Goal: Information Seeking & Learning: Learn about a topic

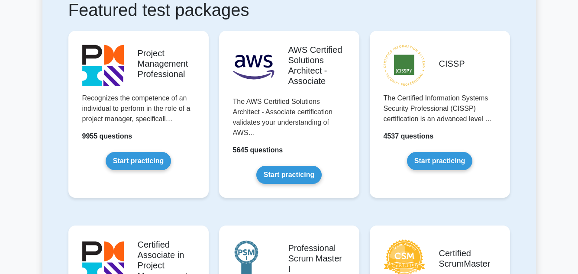
scroll to position [190, 0]
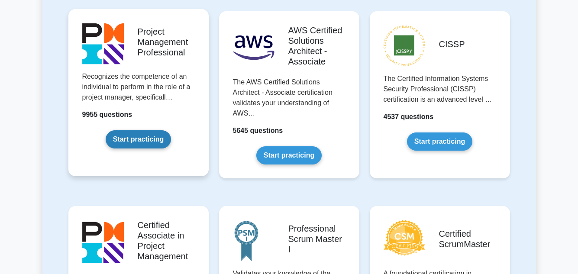
click at [132, 139] on link "Start practicing" at bounding box center [138, 139] width 65 height 18
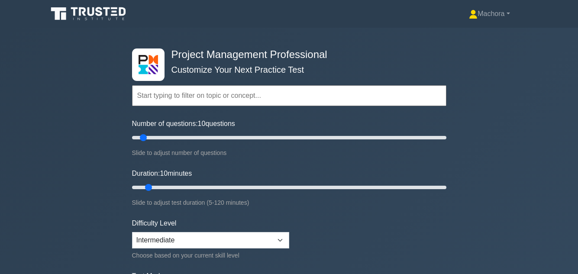
click at [520, 154] on div "Project Management Professional Customize Your Next Practice Test Topics Scope …" at bounding box center [289, 187] width 578 height 319
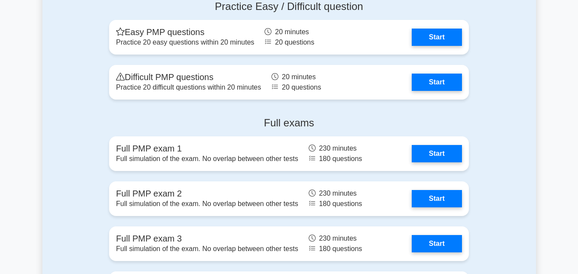
scroll to position [2838, 0]
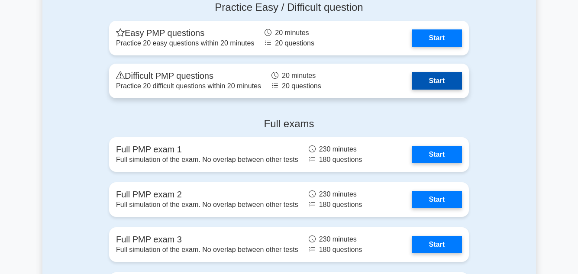
click at [451, 80] on link "Start" at bounding box center [436, 80] width 50 height 17
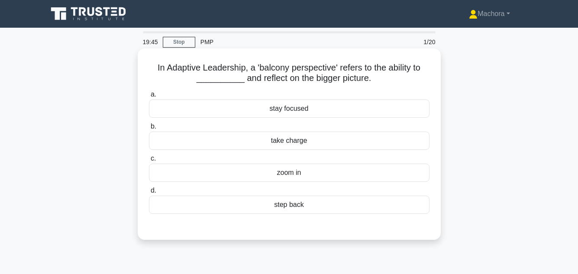
click at [315, 210] on div "step back" at bounding box center [289, 205] width 280 height 18
click at [149, 193] on input "d. step back" at bounding box center [149, 191] width 0 height 6
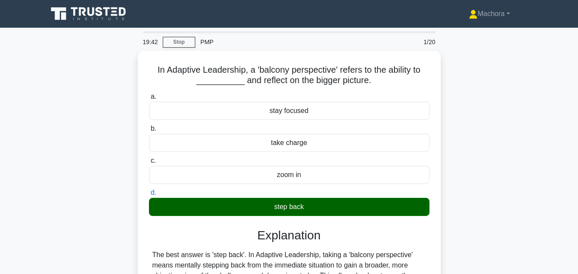
click at [519, 132] on div "In Adaptive Leadership, a 'balcony perspective' refers to the ability to ______…" at bounding box center [288, 259] width 493 height 417
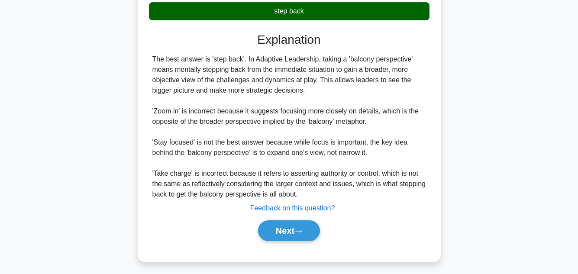
scroll to position [198, 0]
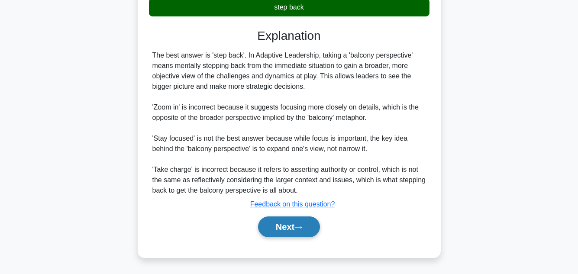
click at [283, 221] on button "Next" at bounding box center [289, 226] width 62 height 21
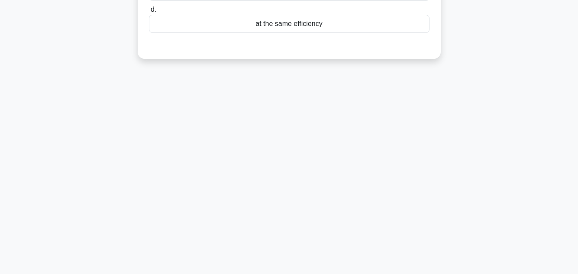
scroll to position [193, 0]
click at [476, 130] on div "19:35 Stop PMP 2/20 The TCPI for a project is 1.25. This means that the project…" at bounding box center [288, 54] width 493 height 433
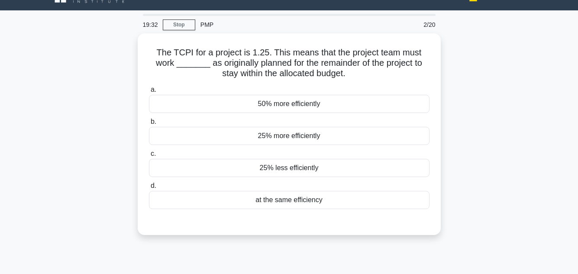
scroll to position [35, 0]
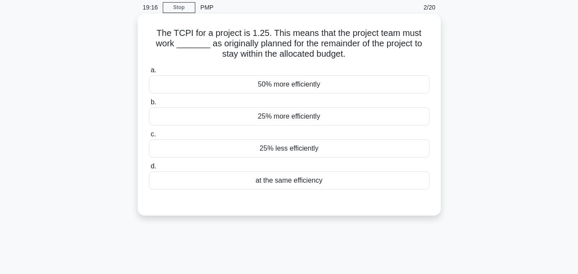
click at [312, 84] on div "50% more efficiently" at bounding box center [289, 84] width 280 height 18
click at [149, 73] on input "a. 50% more efficiently" at bounding box center [149, 70] width 0 height 6
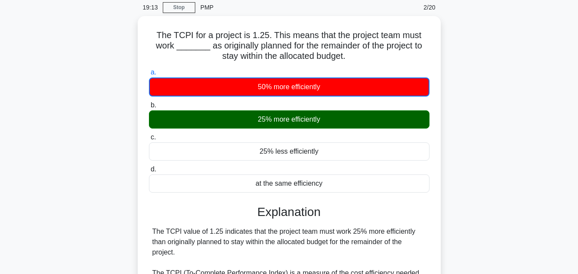
click at [512, 138] on div "The TCPI for a project is 1.25. This means that the project team must work ____…" at bounding box center [288, 219] width 493 height 407
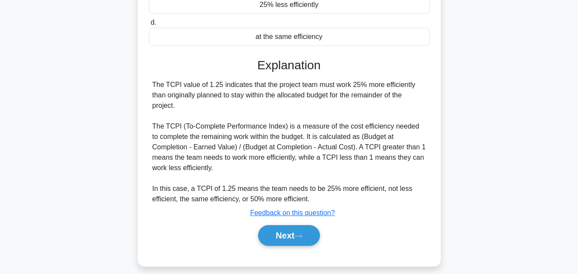
scroll to position [193, 0]
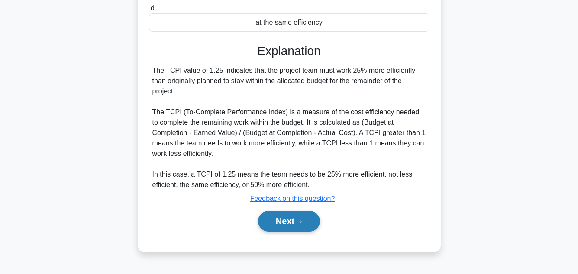
click at [286, 219] on button "Next" at bounding box center [289, 221] width 62 height 21
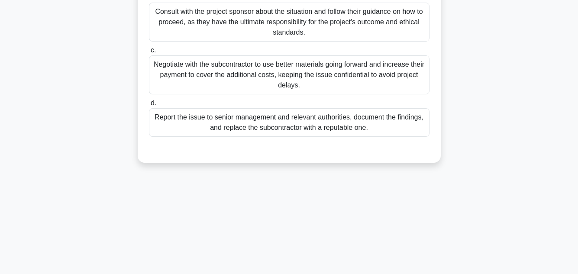
click at [537, 98] on main "19:05 Stop PMP 3/20 As the project manager for a large construction project, yo…" at bounding box center [289, 54] width 578 height 440
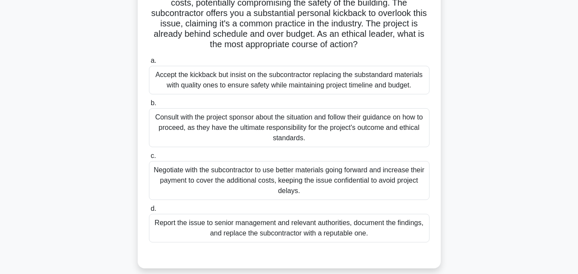
scroll to position [90, 0]
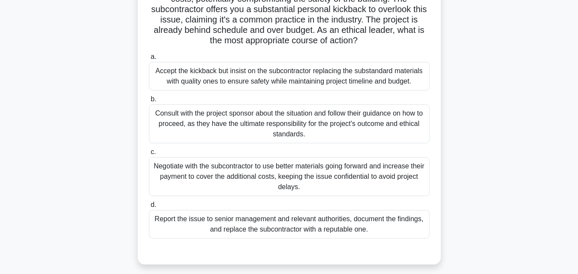
click at [328, 215] on div "Report the issue to senior management and relevant authorities, document the fi…" at bounding box center [289, 224] width 280 height 29
click at [149, 208] on input "d. Report the issue to senior management and relevant authorities, document the…" at bounding box center [149, 205] width 0 height 6
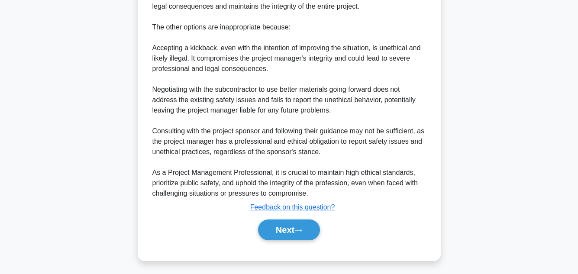
scroll to position [447, 0]
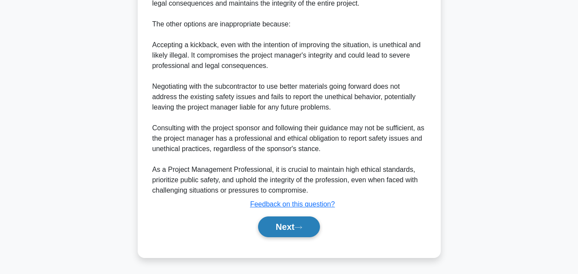
click at [279, 227] on button "Next" at bounding box center [289, 226] width 62 height 21
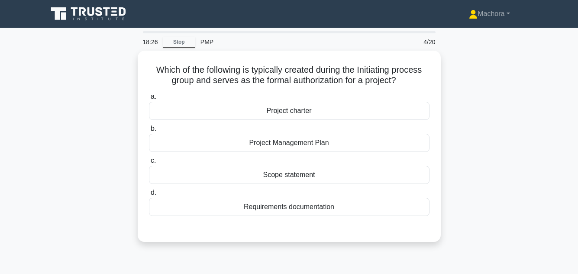
scroll to position [17, 0]
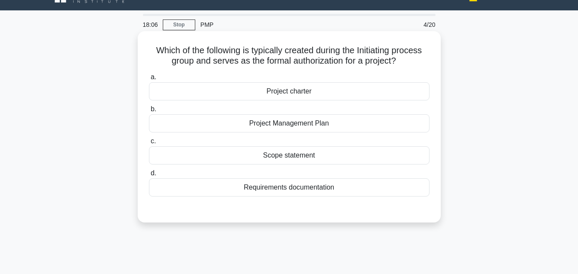
click at [290, 157] on div "Scope statement" at bounding box center [289, 155] width 280 height 18
click at [149, 144] on input "c. Scope statement" at bounding box center [149, 141] width 0 height 6
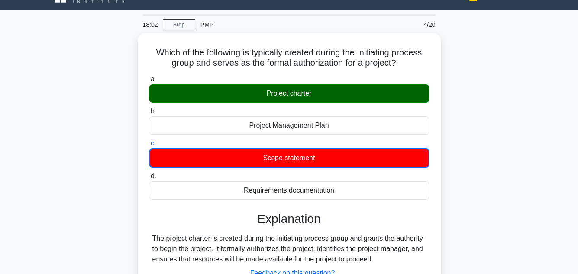
click at [149, 174] on input "d. Requirements documentation" at bounding box center [149, 177] width 0 height 6
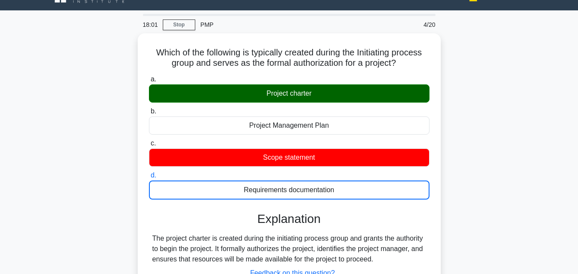
click at [149, 77] on input "a. Project charter" at bounding box center [149, 80] width 0 height 6
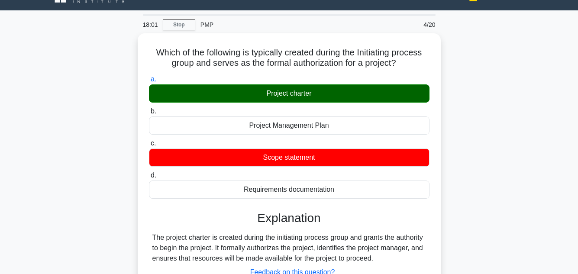
click at [149, 109] on input "b. Project Management Plan" at bounding box center [149, 112] width 0 height 6
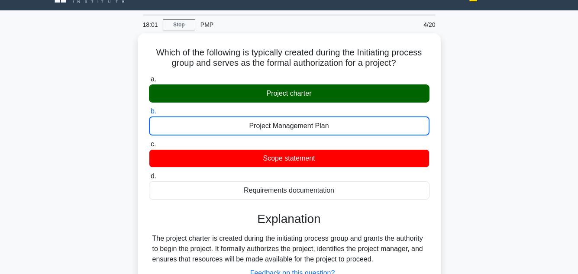
click at [149, 141] on input "c. Scope statement" at bounding box center [149, 144] width 0 height 6
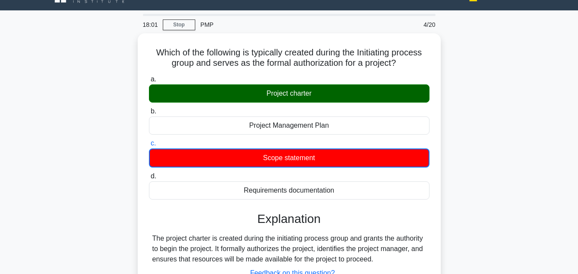
click at [149, 174] on input "d. Requirements documentation" at bounding box center [149, 177] width 0 height 6
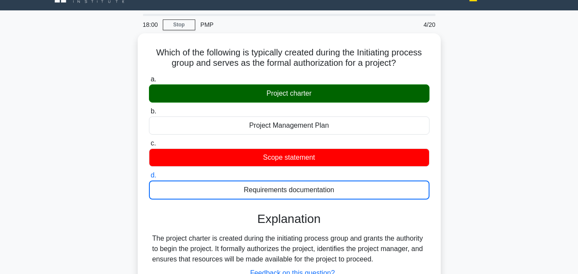
click at [543, 148] on main "18:00 Stop PMP 4/20 Which of the following is typically created during the Init…" at bounding box center [289, 230] width 578 height 440
click at [543, 148] on main "17:59 Stop PMP 4/20 Which of the following is typically created during the Init…" at bounding box center [289, 230] width 578 height 440
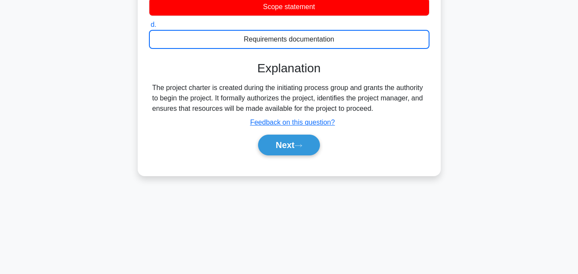
scroll to position [193, 0]
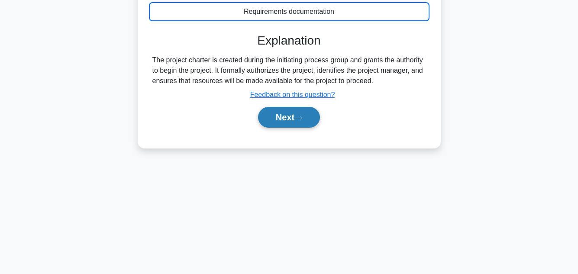
drag, startPoint x: 286, startPoint y: 113, endPoint x: 302, endPoint y: 116, distance: 16.2
click at [302, 116] on button "Next" at bounding box center [289, 117] width 62 height 21
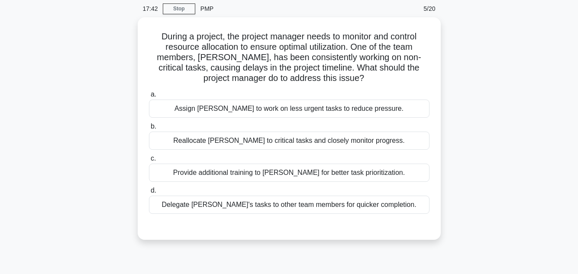
scroll to position [35, 0]
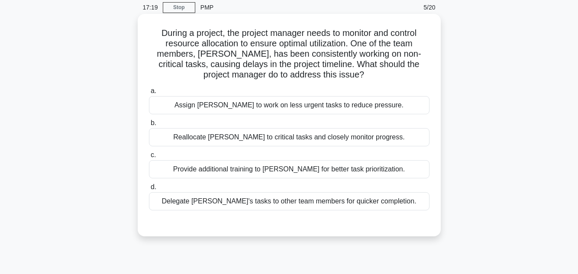
click at [293, 135] on div "Reallocate John to critical tasks and closely monitor progress." at bounding box center [289, 137] width 280 height 18
click at [149, 126] on input "b. Reallocate John to critical tasks and closely monitor progress." at bounding box center [149, 123] width 0 height 6
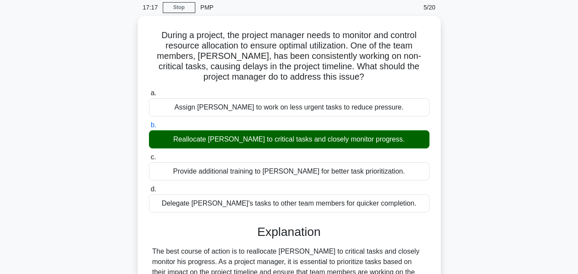
click at [495, 132] on div "During a project, the project manager needs to monitor and control resource all…" at bounding box center [288, 250] width 493 height 469
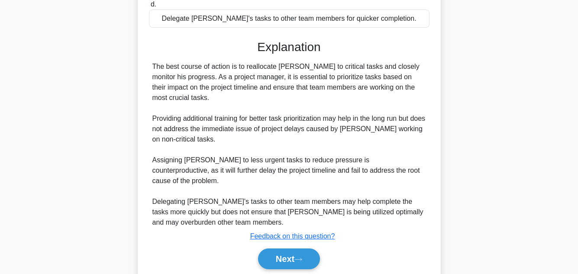
scroll to position [239, 0]
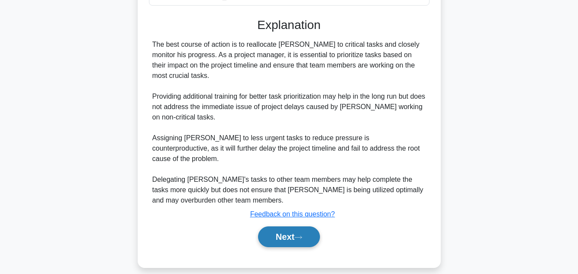
click at [300, 235] on icon at bounding box center [298, 237] width 8 height 5
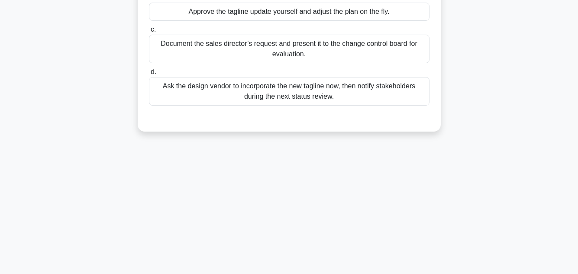
click at [470, 231] on div "17:01 Stop PMP 6/20 The marketing campaign project is in its final pre-launch p…" at bounding box center [288, 54] width 493 height 433
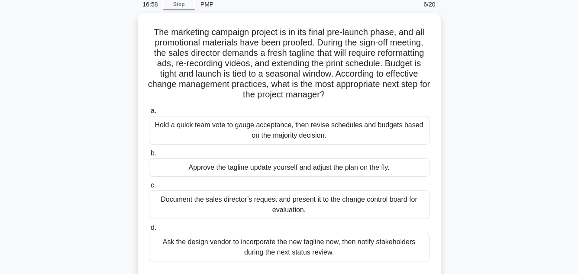
scroll to position [55, 0]
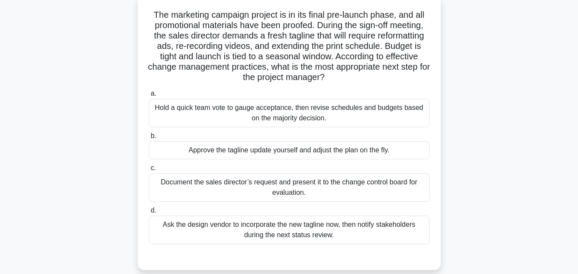
click at [532, 171] on div "The marketing campaign project is in its final pre-launch phase, and all promot…" at bounding box center [288, 138] width 493 height 285
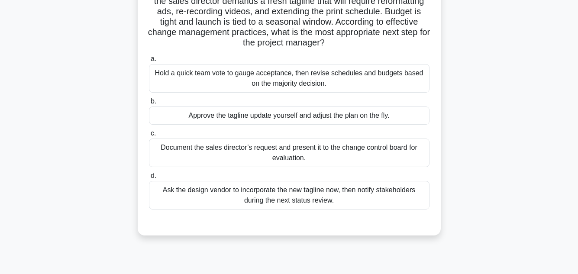
scroll to position [107, 0]
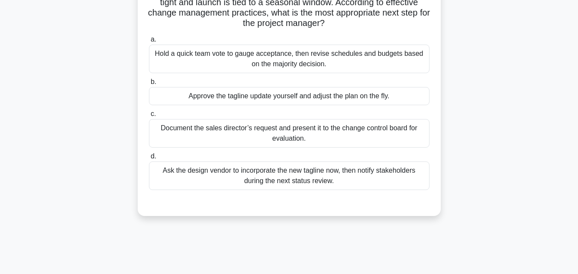
click at [368, 131] on div "Document the sales director’s request and present it to the change control boar…" at bounding box center [289, 133] width 280 height 29
click at [149, 117] on input "c. Document the sales director’s request and present it to the change control b…" at bounding box center [149, 114] width 0 height 6
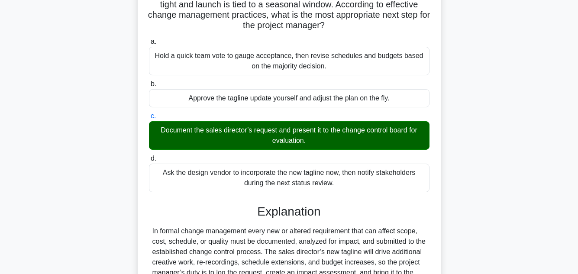
click at [518, 78] on div "The marketing campaign project is in its final pre-launch phase, and all promot…" at bounding box center [288, 204] width 493 height 521
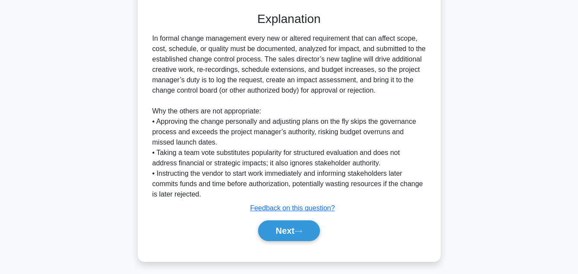
scroll to position [302, 0]
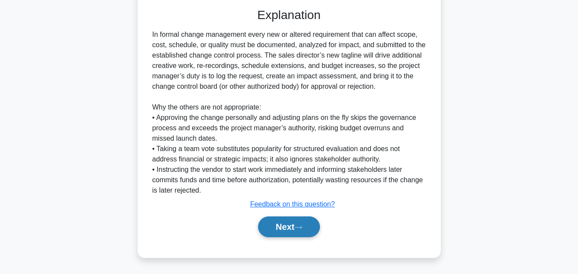
click at [305, 225] on button "Next" at bounding box center [289, 226] width 62 height 21
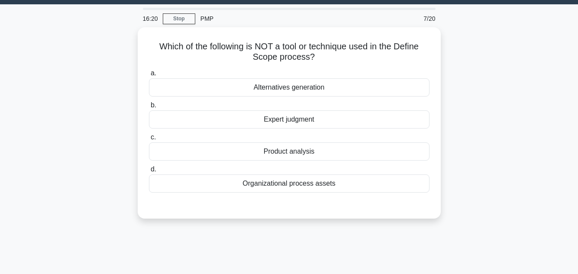
scroll to position [20, 0]
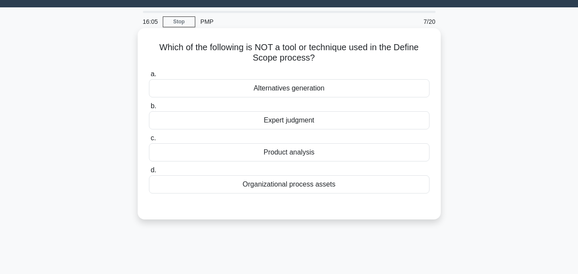
click at [302, 186] on div "Organizational process assets" at bounding box center [289, 184] width 280 height 18
click at [149, 173] on input "d. Organizational process assets" at bounding box center [149, 170] width 0 height 6
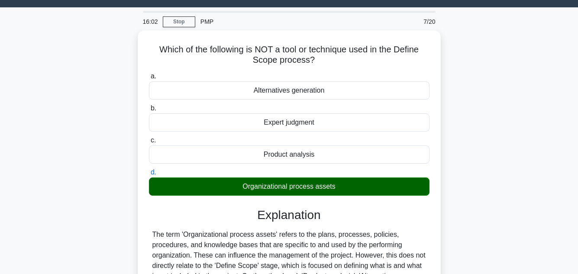
click at [521, 154] on div "Which of the following is NOT a tool or technique used in the Define Scope proc…" at bounding box center [288, 223] width 493 height 386
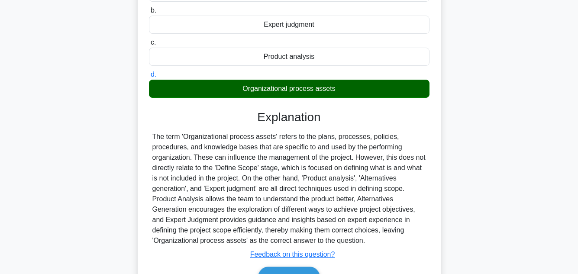
scroll to position [193, 0]
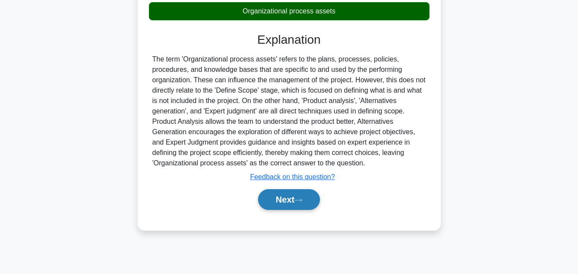
click at [295, 199] on button "Next" at bounding box center [289, 199] width 62 height 21
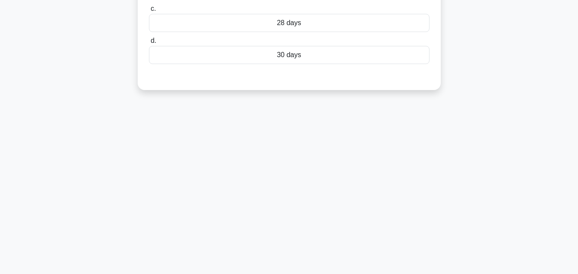
click at [530, 124] on div "15:56 Stop PMP 8/20 In the scope definition phase, a component is estimated to …" at bounding box center [288, 54] width 493 height 433
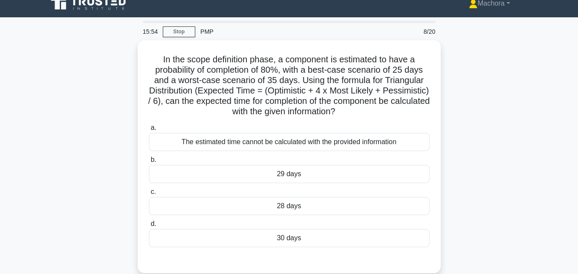
scroll to position [0, 0]
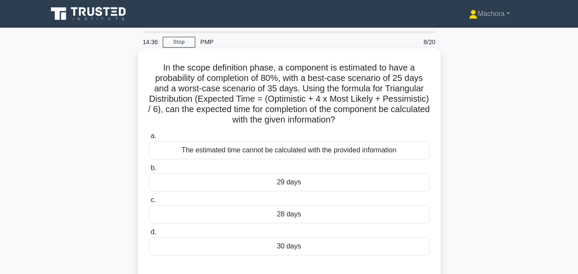
click at [351, 149] on div "The estimated time cannot be calculated with the provided information" at bounding box center [289, 150] width 280 height 18
click at [149, 139] on input "a. The estimated time cannot be calculated with the provided information" at bounding box center [149, 136] width 0 height 6
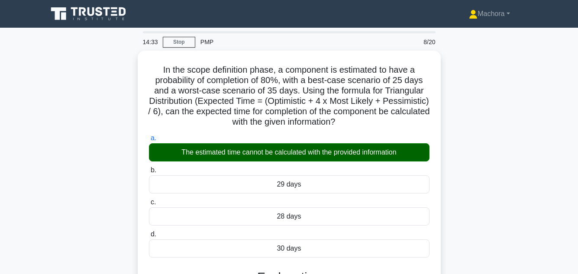
click at [553, 180] on main "14:33 Stop PMP 8/20 In the scope definition phase, a component is estimated to …" at bounding box center [289, 248] width 578 height 440
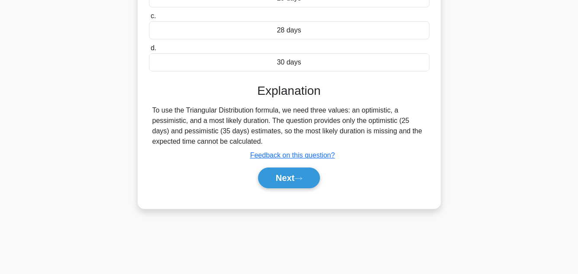
scroll to position [193, 0]
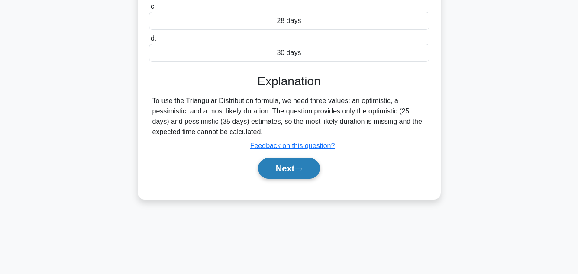
click at [286, 170] on button "Next" at bounding box center [289, 168] width 62 height 21
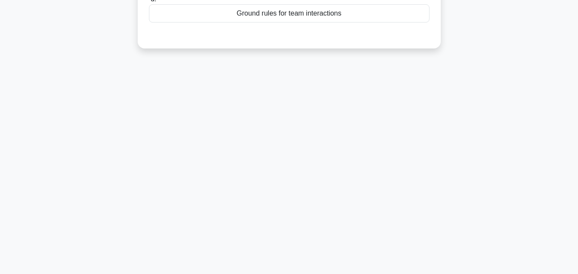
click at [501, 123] on div "14:27 Stop PMP 9/20 In the PMBOK Guide Seventh Edition, what does a team charte…" at bounding box center [288, 54] width 493 height 433
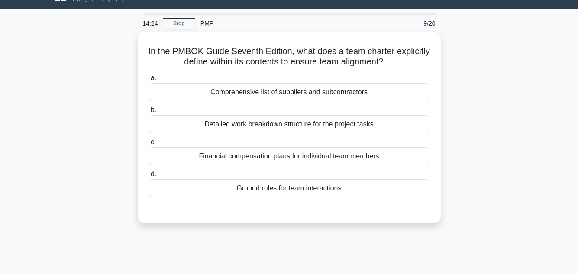
scroll to position [20, 0]
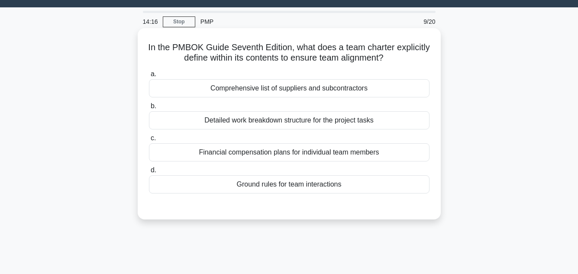
click at [312, 187] on div "Ground rules for team interactions" at bounding box center [289, 184] width 280 height 18
click at [149, 173] on input "d. Ground rules for team interactions" at bounding box center [149, 170] width 0 height 6
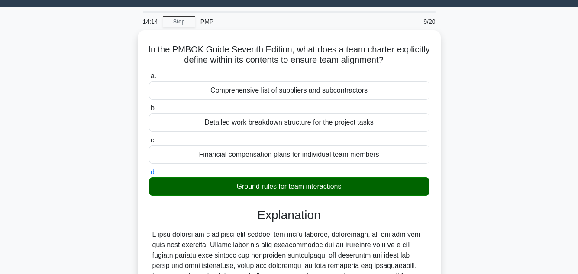
click at [541, 163] on main "14:14 Stop PMP 9/20 In the PMBOK Guide Seventh Edition, what does a team charte…" at bounding box center [289, 227] width 578 height 440
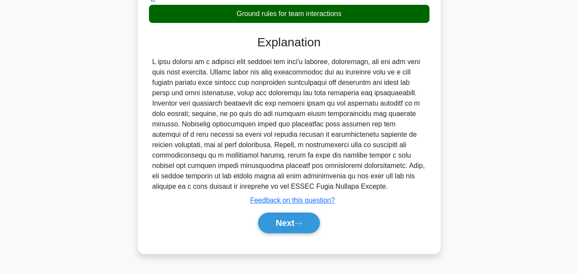
scroll to position [193, 0]
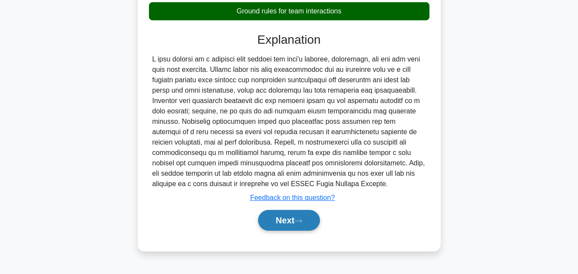
click at [274, 216] on button "Next" at bounding box center [289, 220] width 62 height 21
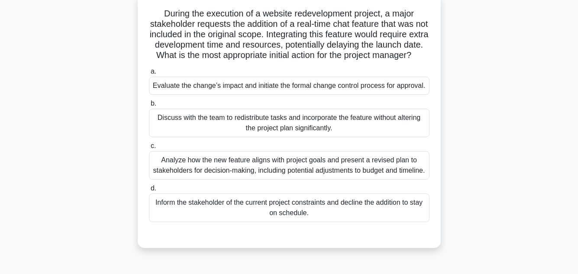
scroll to position [55, 0]
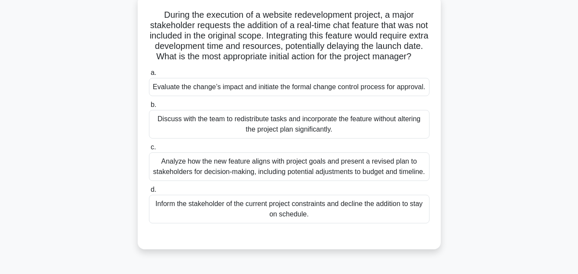
click at [538, 129] on main "13:44 Stop PMP 10/20 During the execution of a website redevelopment project, a…" at bounding box center [289, 193] width 578 height 440
click at [543, 126] on main "13:39 Stop PMP 10/20 During the execution of a website redevelopment project, a…" at bounding box center [289, 193] width 578 height 440
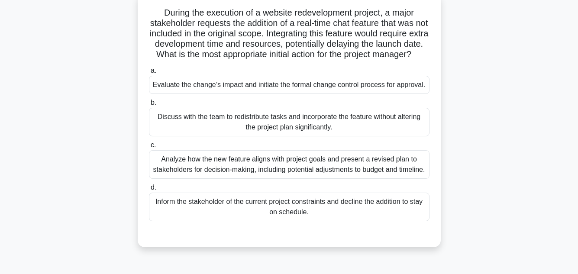
click at [377, 92] on div "Evaluate the change’s impact and initiate the formal change control process for…" at bounding box center [289, 85] width 280 height 18
click at [149, 74] on input "a. Evaluate the change’s impact and initiate the formal change control process …" at bounding box center [149, 71] width 0 height 6
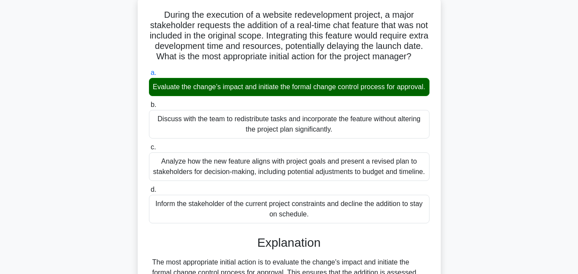
click at [530, 174] on div "During the execution of a website redevelopment project, a major stakeholder re…" at bounding box center [288, 189] width 493 height 386
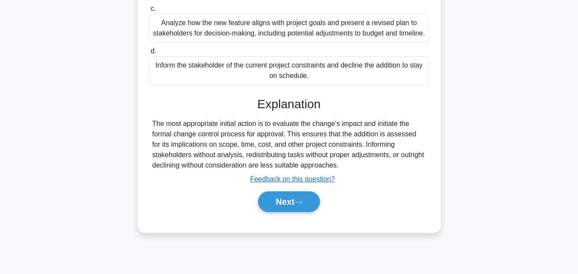
scroll to position [198, 0]
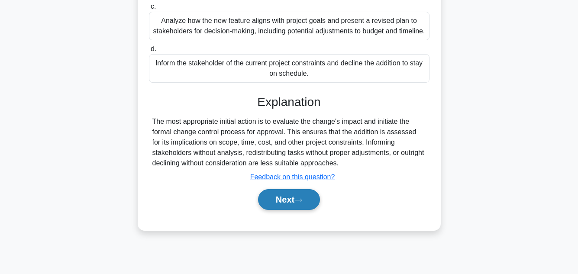
click at [284, 210] on button "Next" at bounding box center [289, 199] width 62 height 21
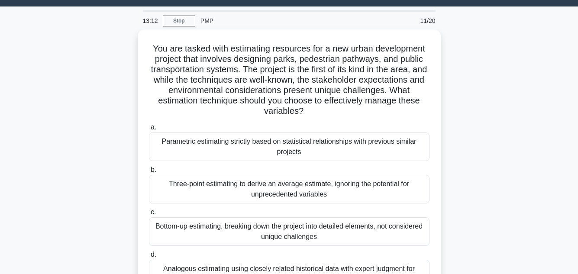
scroll to position [20, 0]
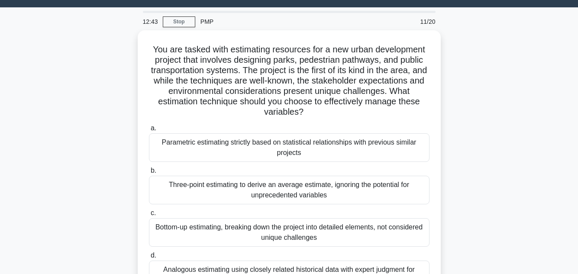
click at [539, 200] on main "12:43 Stop PMP 11/20 You are tasked with estimating resources for a new urban d…" at bounding box center [289, 227] width 578 height 440
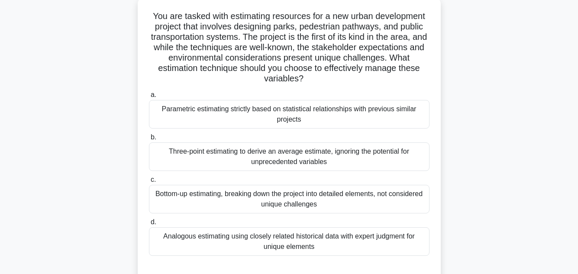
scroll to position [55, 0]
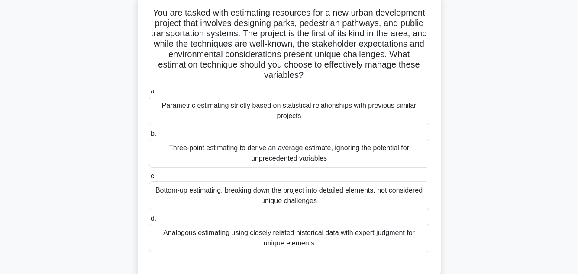
click at [356, 240] on div "Analogous estimating using closely related historical data with expert judgment…" at bounding box center [289, 238] width 280 height 29
click at [149, 222] on input "d. Analogous estimating using closely related historical data with expert judgm…" at bounding box center [149, 219] width 0 height 6
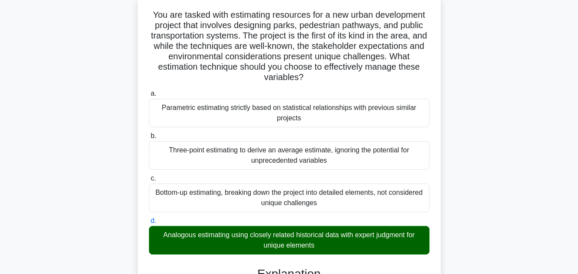
click at [543, 194] on main "12:26 Stop PMP 11/20 You are tasked with estimating resources for a new urban d…" at bounding box center [289, 251] width 578 height 557
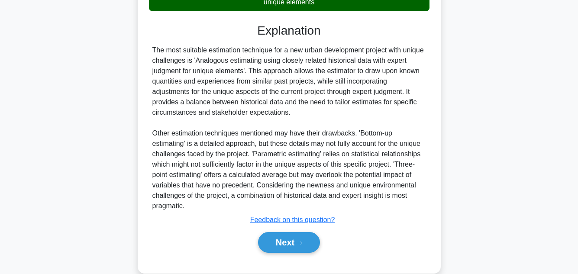
scroll to position [312, 0]
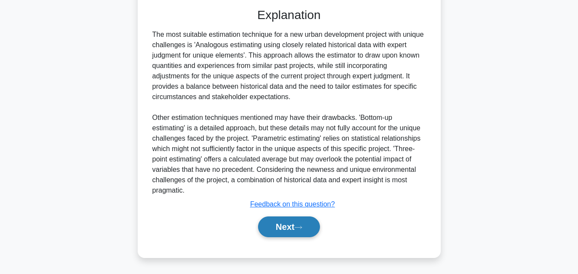
click at [287, 229] on button "Next" at bounding box center [289, 226] width 62 height 21
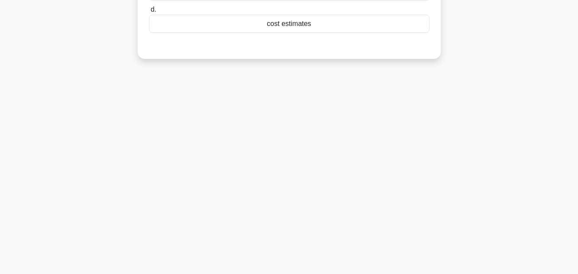
scroll to position [193, 0]
click at [476, 175] on div "12:19 Stop PMP 12/20 The WBS Dictionary provides detailed information about eac…" at bounding box center [288, 54] width 493 height 433
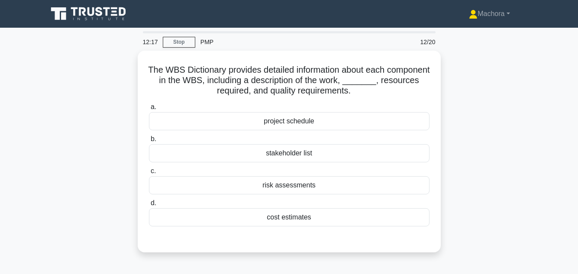
scroll to position [17, 0]
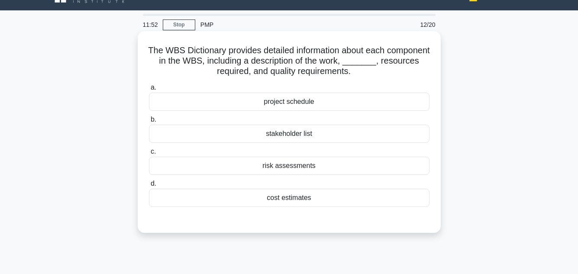
click at [298, 196] on div "cost estimates" at bounding box center [289, 198] width 280 height 18
click at [149, 186] on input "d. cost estimates" at bounding box center [149, 184] width 0 height 6
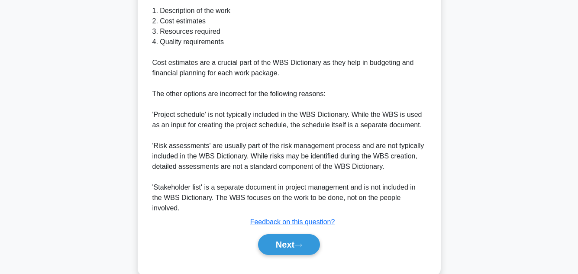
scroll to position [333, 0]
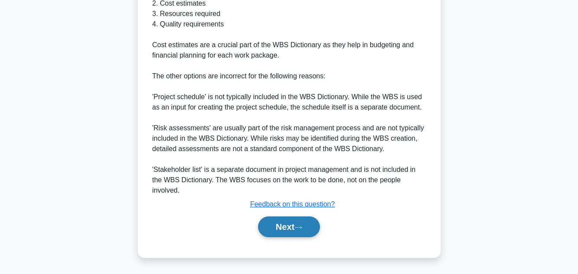
click at [289, 222] on button "Next" at bounding box center [289, 226] width 62 height 21
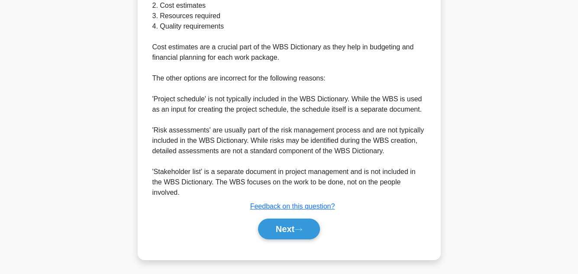
scroll to position [193, 0]
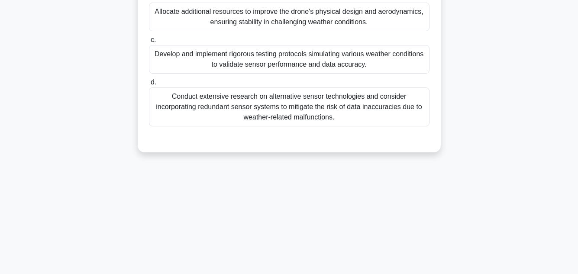
click at [530, 154] on div "You are managing a project to develop a new autonomous drone for environmental …" at bounding box center [288, 9] width 493 height 305
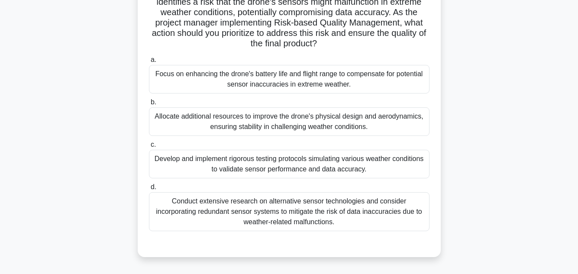
scroll to position [90, 0]
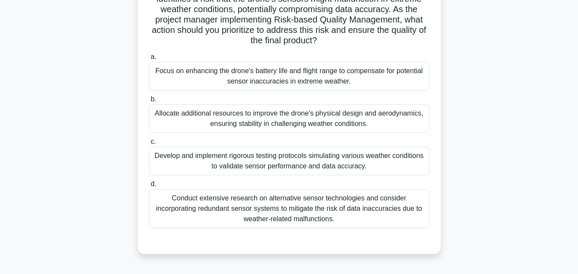
click at [387, 212] on div "Conduct extensive research on alternative sensor technologies and consider inco…" at bounding box center [289, 208] width 280 height 39
click at [149, 187] on input "d. Conduct extensive research on alternative sensor technologies and consider i…" at bounding box center [149, 184] width 0 height 6
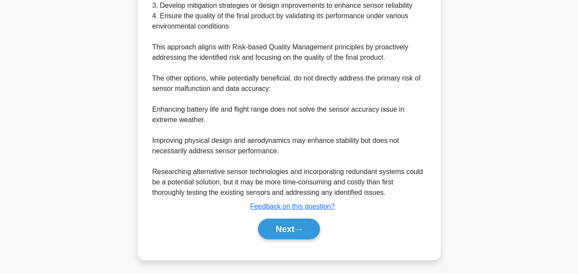
scroll to position [448, 0]
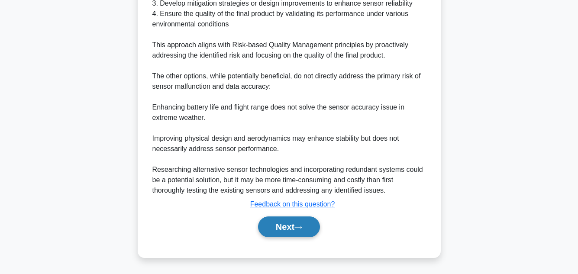
click at [306, 227] on button "Next" at bounding box center [289, 226] width 62 height 21
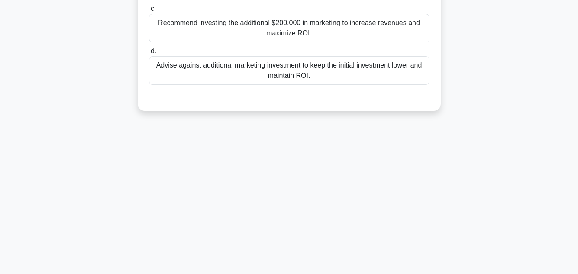
click at [502, 132] on div "10:34 Stop PMP 14/20 Your company is launching a new mobile app with an initial…" at bounding box center [288, 54] width 493 height 433
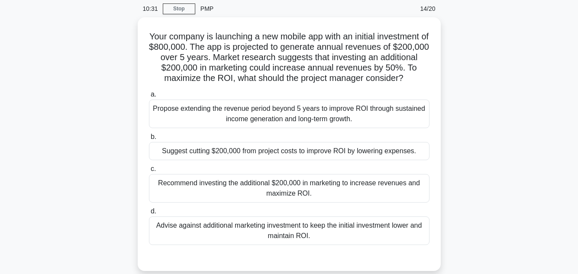
scroll to position [35, 0]
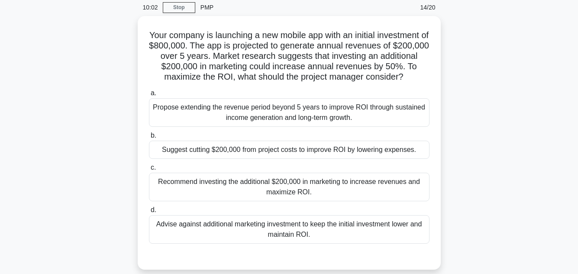
click at [521, 147] on div "Your company is launching a new mobile app with an initial investment of $800,0…" at bounding box center [288, 148] width 493 height 264
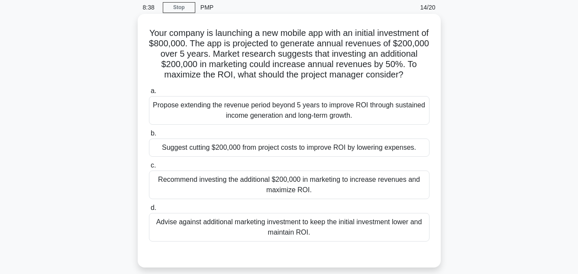
click at [302, 192] on div "Recommend investing the additional $200,000 in marketing to increase revenues a…" at bounding box center [289, 184] width 280 height 29
click at [149, 168] on input "c. Recommend investing the additional $200,000 in marketing to increase revenue…" at bounding box center [149, 166] width 0 height 6
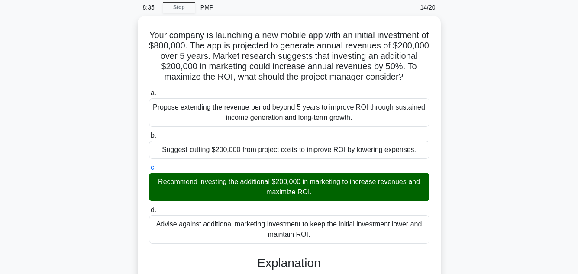
click at [515, 205] on div "Your company is launching a new mobile app with an initial investment of $800,0…" at bounding box center [288, 219] width 493 height 406
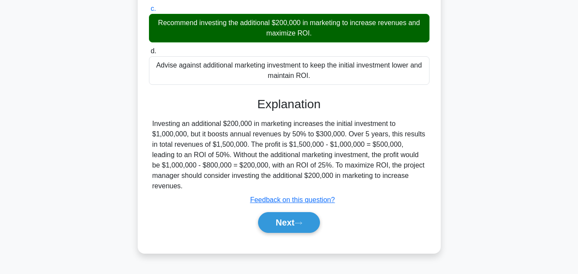
scroll to position [198, 0]
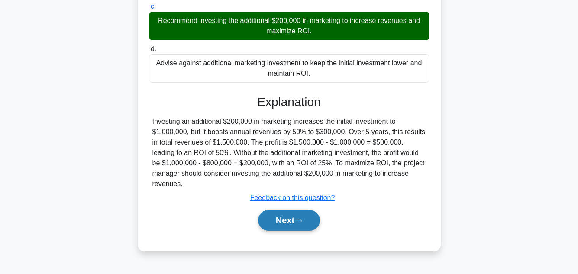
click at [271, 224] on button "Next" at bounding box center [289, 220] width 62 height 21
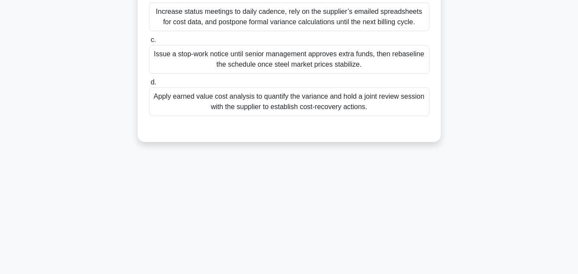
scroll to position [193, 0]
click at [537, 133] on main "8:28 Stop PMP 15/20 During a medical-device plant expansion, weekly procurement…" at bounding box center [289, 54] width 578 height 440
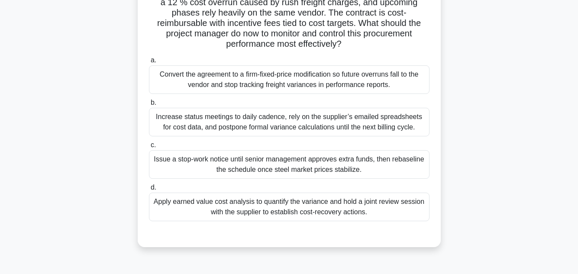
scroll to position [90, 0]
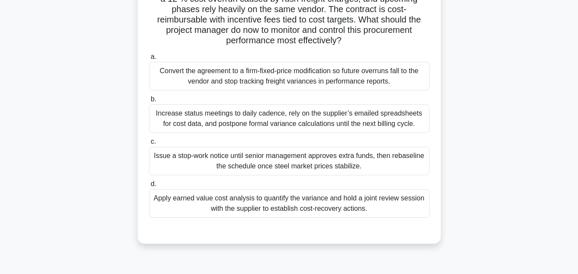
click at [254, 199] on div "Apply earned value cost analysis to quantify the variance and hold a joint revi…" at bounding box center [289, 203] width 280 height 29
click at [149, 187] on input "d. Apply earned value cost analysis to quantify the variance and hold a joint r…" at bounding box center [149, 184] width 0 height 6
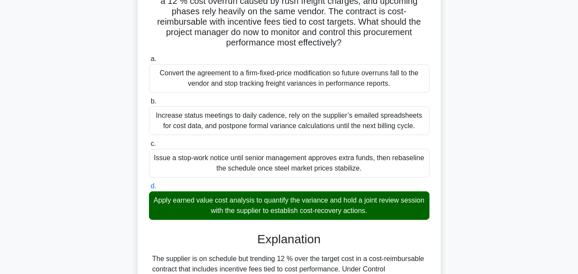
click at [542, 160] on main "7:42 Stop PMP 15/20 During a medical-device plant expansion, weekly procurement…" at bounding box center [289, 232] width 578 height 588
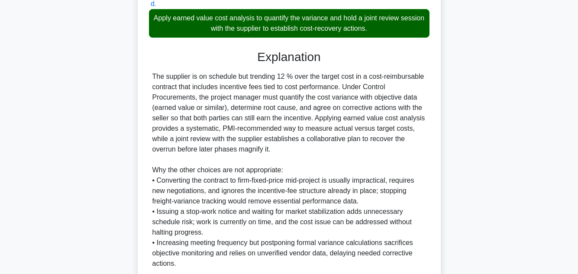
scroll to position [343, 0]
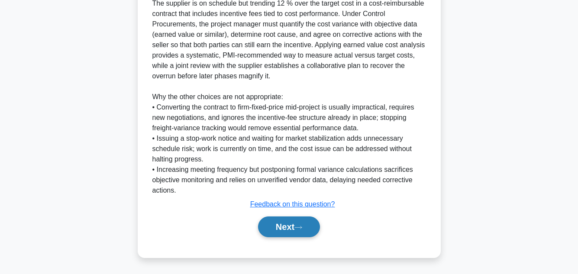
click at [297, 225] on button "Next" at bounding box center [289, 226] width 62 height 21
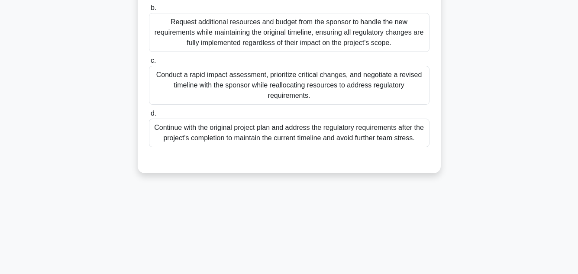
click at [520, 123] on div "A project manager is leading a software development project for a financial ins…" at bounding box center [288, 20] width 493 height 326
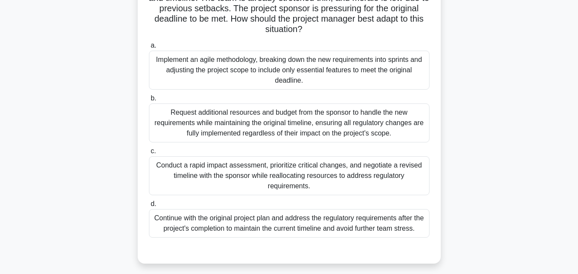
scroll to position [104, 0]
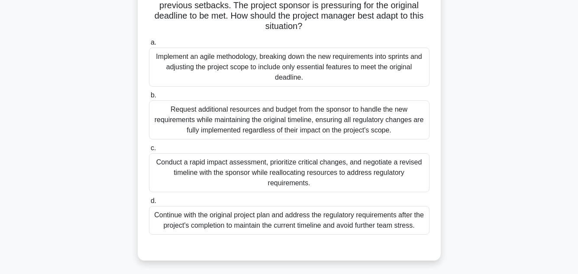
click at [274, 171] on div "Conduct a rapid impact assessment, prioritize critical changes, and negotiate a…" at bounding box center [289, 172] width 280 height 39
click at [149, 151] on input "c. Conduct a rapid impact assessment, prioritize critical changes, and negotiat…" at bounding box center [149, 148] width 0 height 6
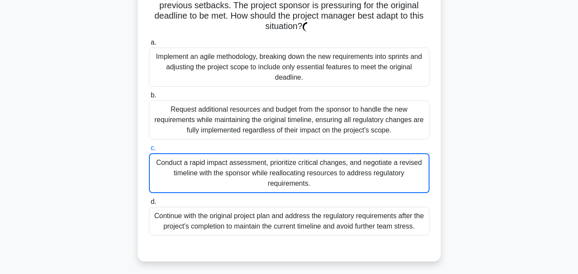
click at [274, 171] on div "Conduct a rapid impact assessment, prioritize critical changes, and negotiate a…" at bounding box center [289, 173] width 280 height 40
click at [149, 151] on input "c. Conduct a rapid impact assessment, prioritize critical changes, and negotiat…" at bounding box center [149, 148] width 0 height 6
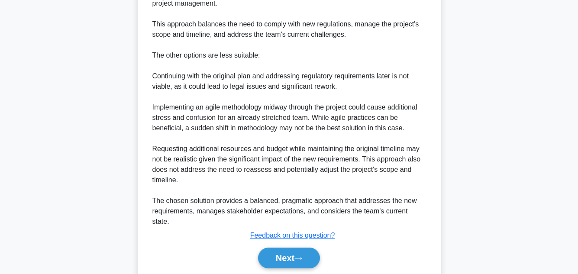
scroll to position [530, 0]
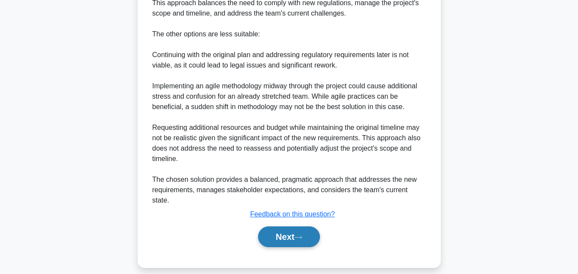
click at [297, 226] on button "Next" at bounding box center [289, 236] width 62 height 21
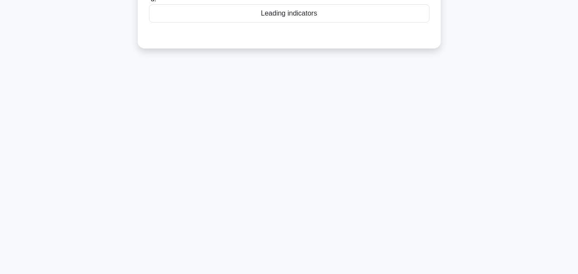
scroll to position [193, 0]
click at [521, 76] on div "6:29 Stop PMP 17/20 In project performance management, which type of performanc…" at bounding box center [288, 54] width 493 height 433
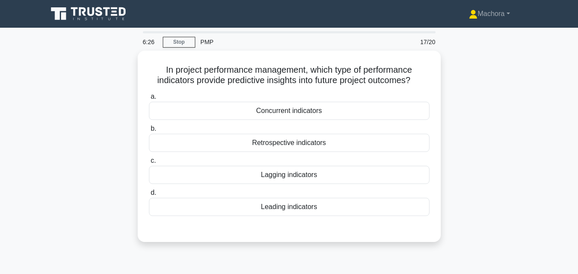
scroll to position [17, 0]
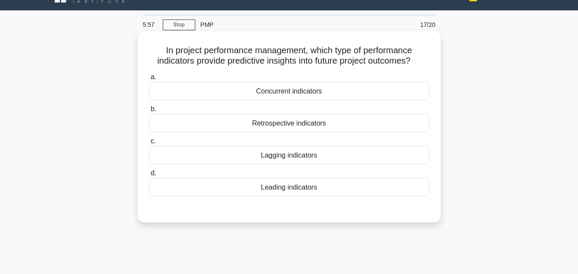
click at [319, 123] on div "Retrospective indicators" at bounding box center [289, 123] width 280 height 18
click at [149, 112] on input "b. Retrospective indicators" at bounding box center [149, 109] width 0 height 6
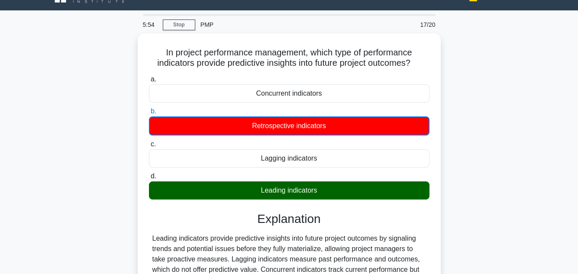
click at [519, 139] on div "In project performance management, which type of performance indicators provide…" at bounding box center [288, 200] width 493 height 334
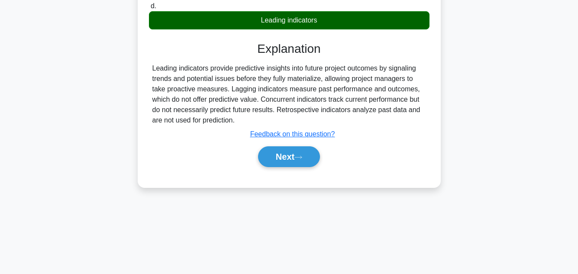
scroll to position [193, 0]
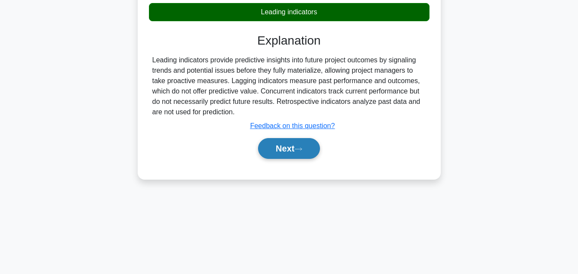
click at [283, 151] on button "Next" at bounding box center [289, 148] width 62 height 21
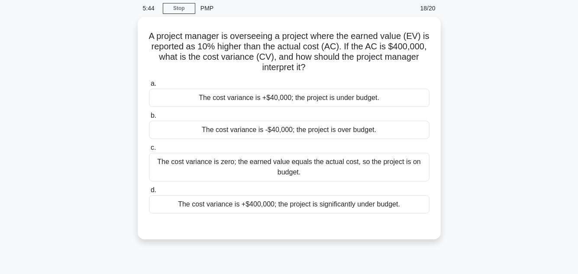
scroll to position [35, 0]
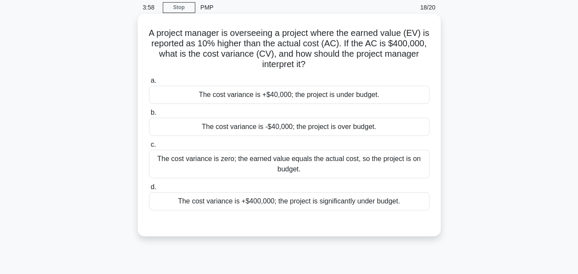
click at [326, 94] on div "The cost variance is +$40,000; the project is under budget." at bounding box center [289, 95] width 280 height 18
click at [149, 84] on input "a. The cost variance is +$40,000; the project is under budget." at bounding box center [149, 81] width 0 height 6
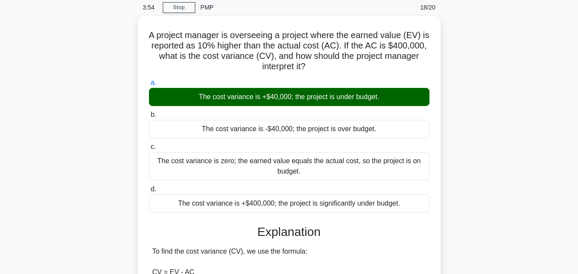
click at [149, 112] on input "b. The cost variance is -$40,000; the project is over budget." at bounding box center [149, 115] width 0 height 6
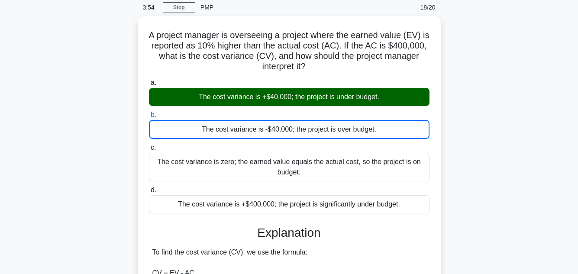
click at [149, 145] on input "c. The cost variance is zero; the earned value equals the actual cost, so the p…" at bounding box center [149, 148] width 0 height 6
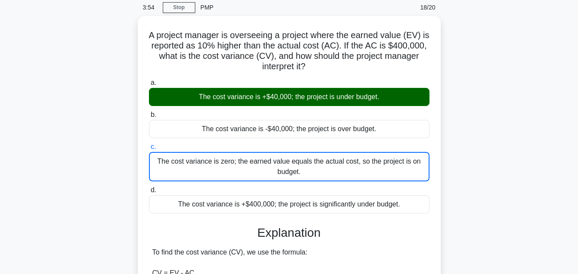
click at [149, 187] on input "d. The cost variance is +$400,000; the project is significantly under budget." at bounding box center [149, 190] width 0 height 6
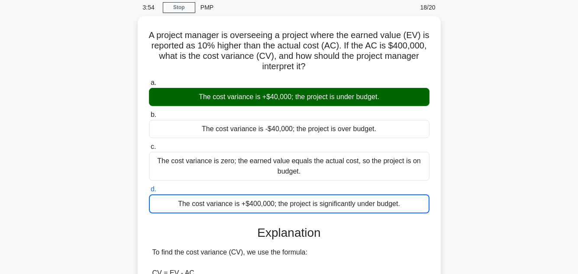
click at [149, 80] on input "a. The cost variance is +$40,000; the project is under budget." at bounding box center [149, 83] width 0 height 6
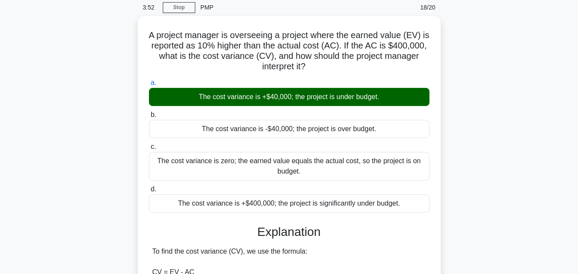
click at [484, 174] on div "A project manager is overseeing a project where the earned value (EV) is report…" at bounding box center [288, 271] width 493 height 510
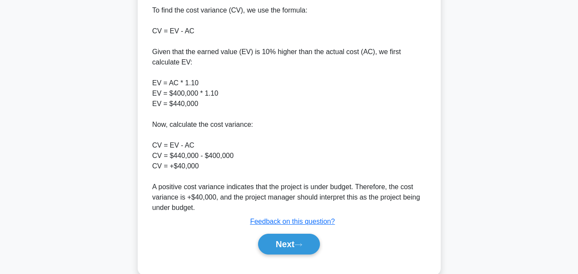
scroll to position [291, 0]
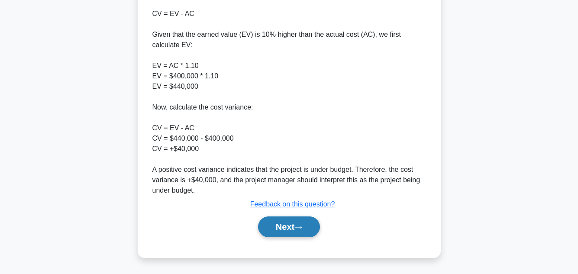
click at [289, 224] on button "Next" at bounding box center [289, 226] width 62 height 21
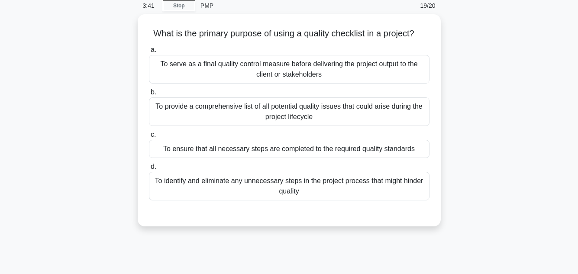
scroll to position [38, 0]
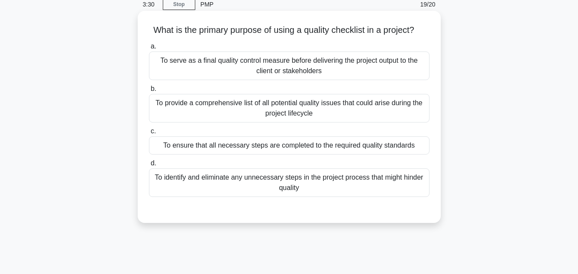
click at [309, 62] on div "To serve as a final quality control measure before delivering the project outpu…" at bounding box center [289, 65] width 280 height 29
click at [149, 49] on input "a. To serve as a final quality control measure before delivering the project ou…" at bounding box center [149, 47] width 0 height 6
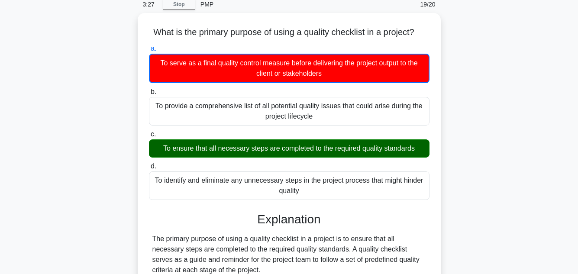
click at [483, 122] on div "What is the primary purpose of using a quality checklist in a project? .spinner…" at bounding box center [288, 232] width 493 height 438
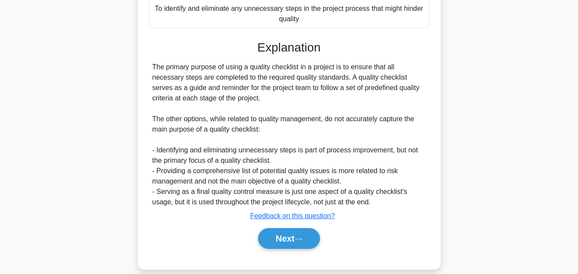
scroll to position [219, 0]
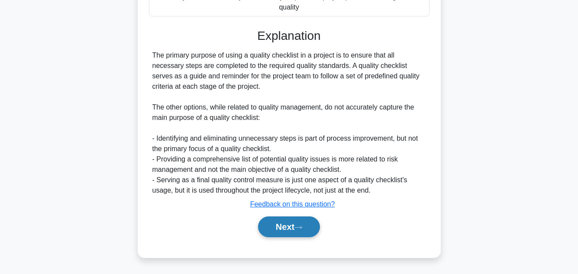
click at [289, 222] on button "Next" at bounding box center [289, 226] width 62 height 21
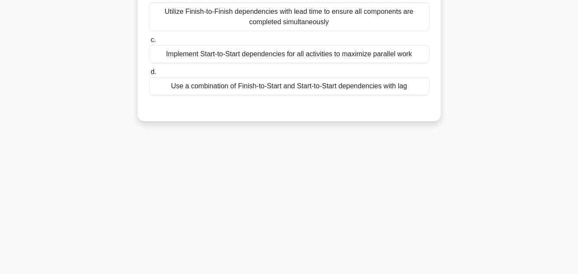
click at [517, 170] on div "3:17 Stop PMP 20/20 You are managing a software development project for a new e…" at bounding box center [288, 54] width 493 height 433
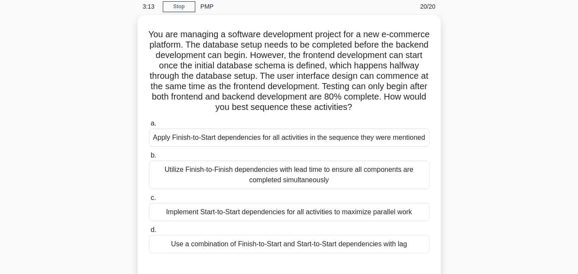
scroll to position [38, 0]
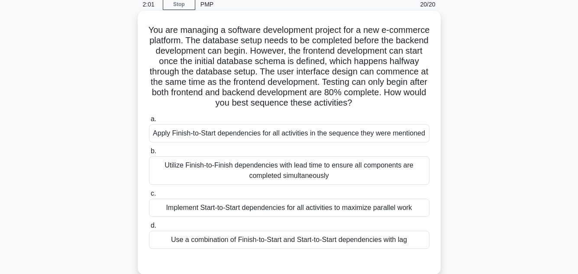
click at [330, 242] on div "Use a combination of Finish-to-Start and Start-to-Start dependencies with lag" at bounding box center [289, 240] width 280 height 18
click at [149, 228] on input "d. Use a combination of Finish-to-Start and Start-to-Start dependencies with lag" at bounding box center [149, 226] width 0 height 6
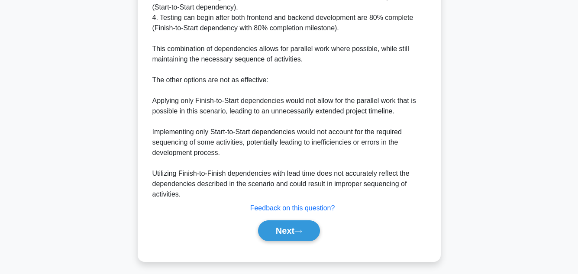
scroll to position [437, 0]
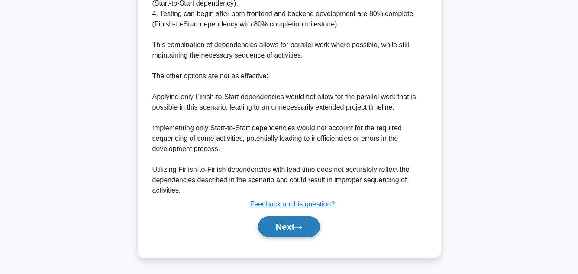
click at [302, 225] on button "Next" at bounding box center [289, 226] width 62 height 21
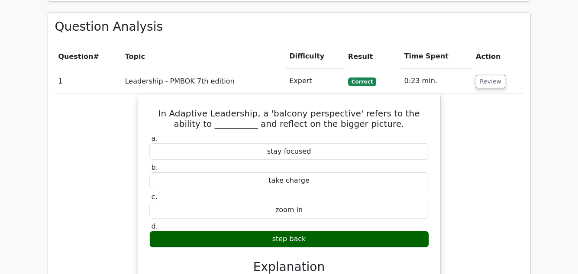
scroll to position [623, 0]
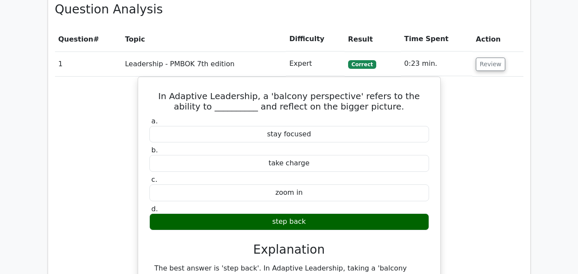
click at [564, 194] on main "Your Test Results Project Management Professional 75% Your Score Keep practicin…" at bounding box center [289, 230] width 578 height 1651
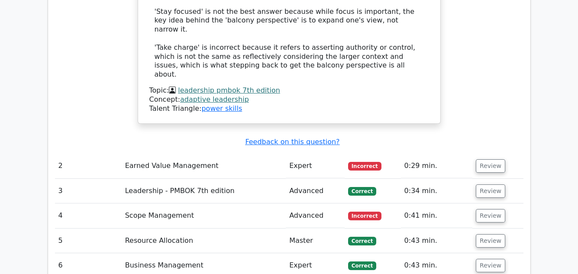
scroll to position [986, 0]
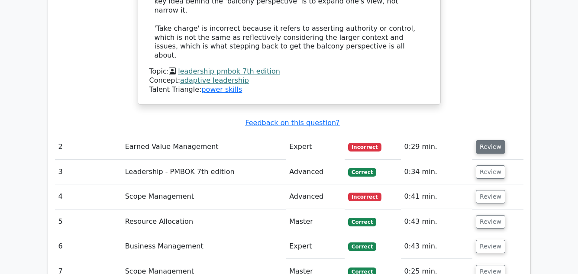
click at [486, 140] on button "Review" at bounding box center [490, 146] width 29 height 13
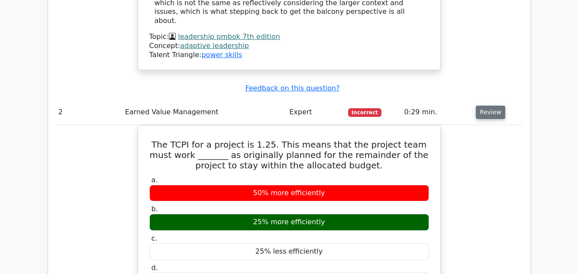
scroll to position [1038, 0]
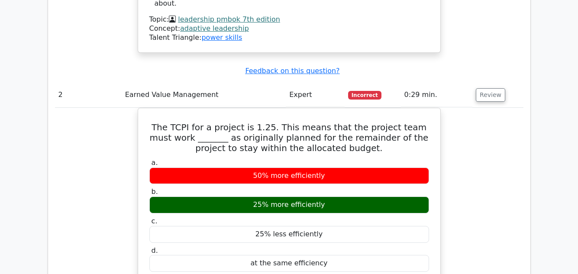
click at [528, 145] on div "Question Analysis Question # Topic Difficulty Result Time Spent Action 1 Leader…" at bounding box center [289, 264] width 482 height 1372
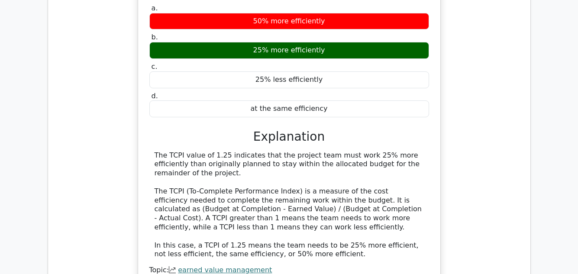
scroll to position [1194, 0]
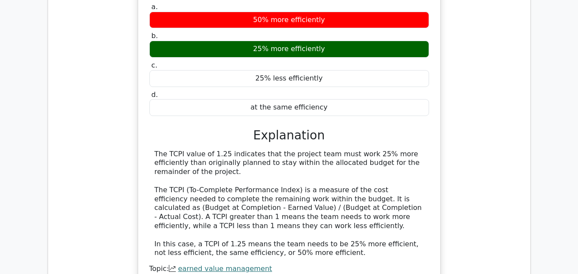
click at [528, 145] on div "Question Analysis Question # Topic Difficulty Result Time Spent Action 1 Leader…" at bounding box center [289, 108] width 482 height 1372
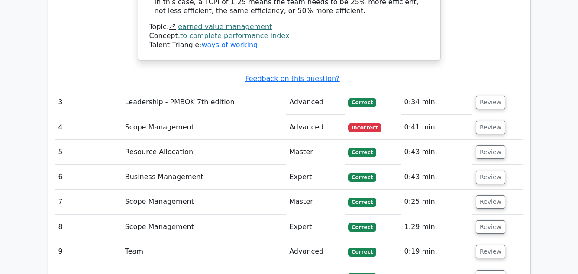
scroll to position [1436, 0]
click at [490, 95] on button "Review" at bounding box center [490, 101] width 29 height 13
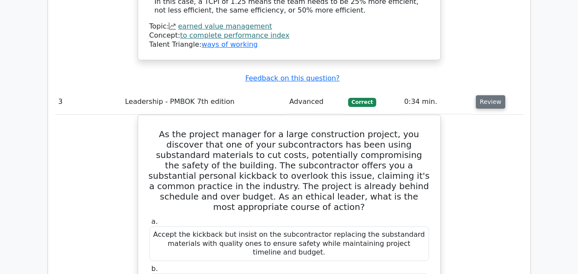
click at [486, 95] on button "Review" at bounding box center [490, 101] width 29 height 13
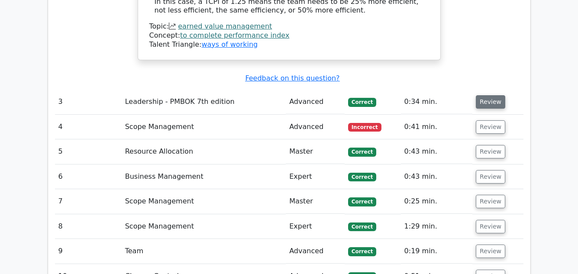
click at [486, 95] on button "Review" at bounding box center [490, 101] width 29 height 13
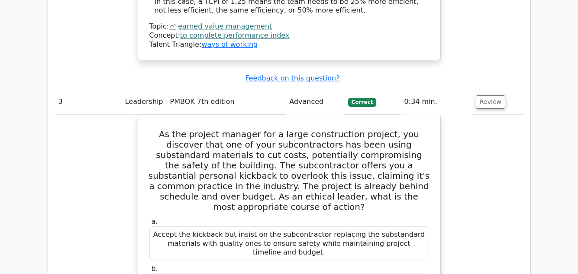
click at [525, 143] on div "Question Analysis Question # Topic Difficulty Result Time Spent Action 1 Leader…" at bounding box center [289, 194] width 482 height 2029
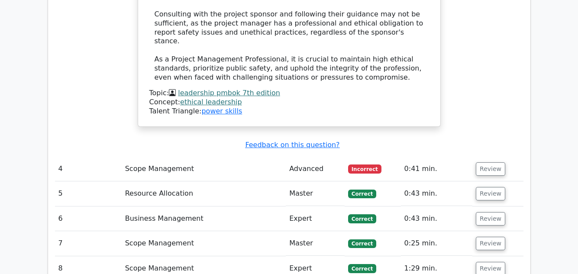
scroll to position [2060, 0]
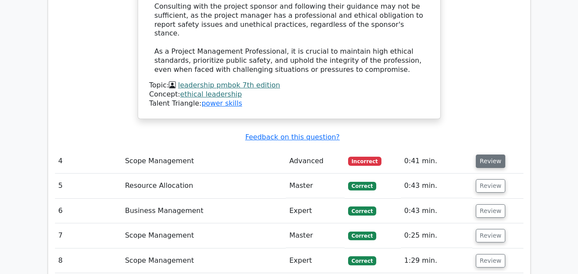
click at [481, 154] on button "Review" at bounding box center [490, 160] width 29 height 13
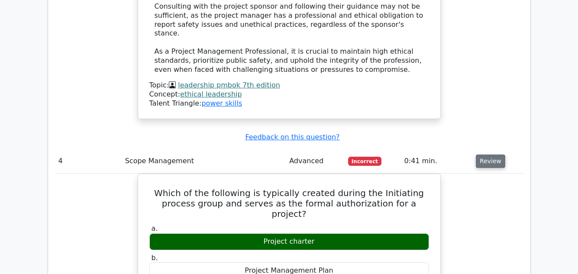
click at [481, 154] on button "Review" at bounding box center [490, 160] width 29 height 13
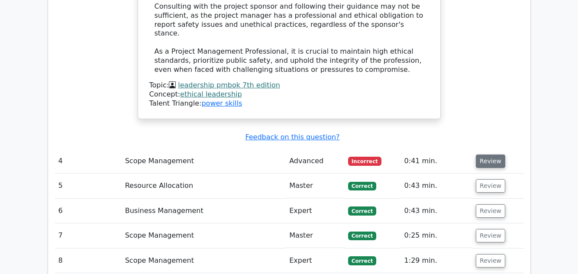
click at [481, 154] on button "Review" at bounding box center [490, 160] width 29 height 13
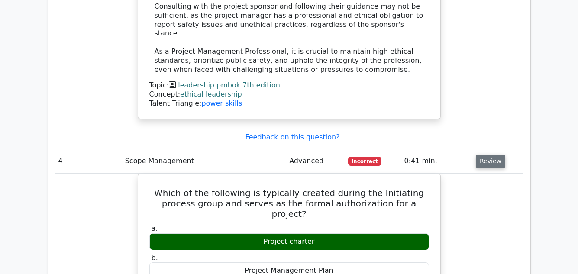
click at [481, 154] on button "Review" at bounding box center [490, 160] width 29 height 13
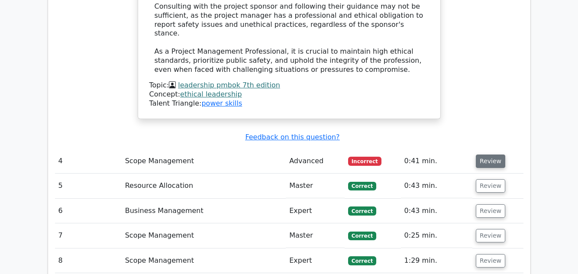
click at [481, 154] on button "Review" at bounding box center [490, 160] width 29 height 13
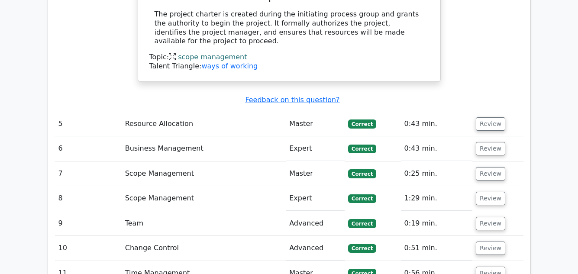
scroll to position [2423, 0]
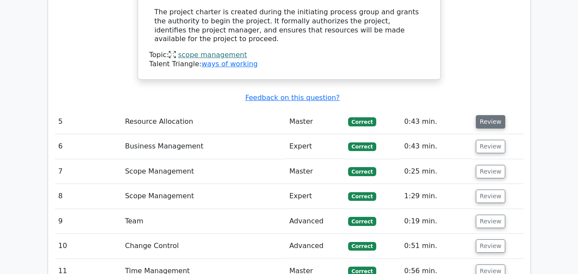
click at [492, 115] on button "Review" at bounding box center [490, 121] width 29 height 13
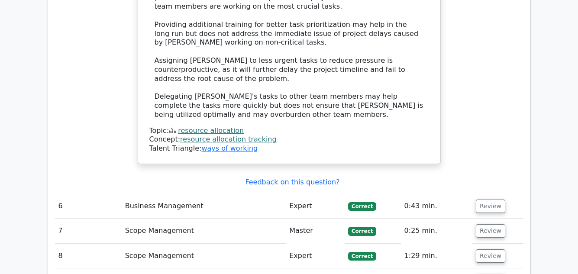
scroll to position [2821, 0]
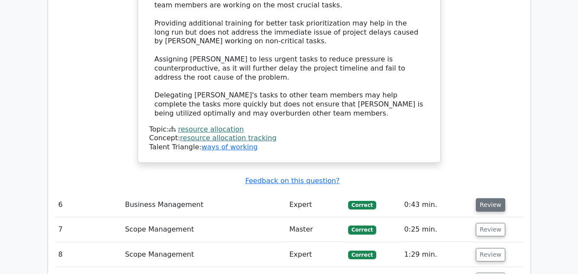
click at [482, 198] on button "Review" at bounding box center [490, 204] width 29 height 13
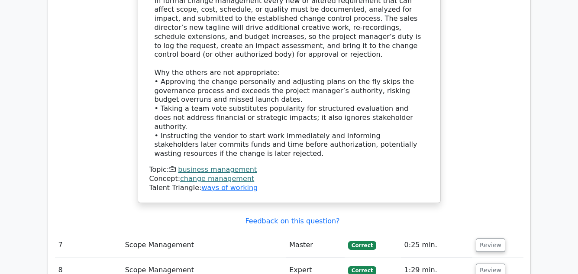
scroll to position [3340, 0]
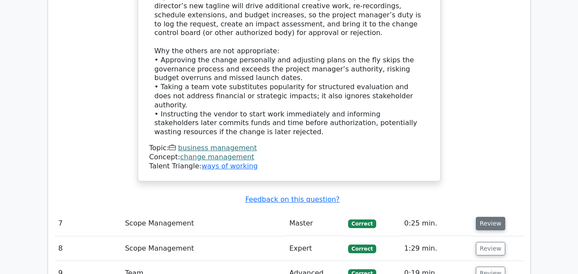
click at [486, 217] on button "Review" at bounding box center [490, 223] width 29 height 13
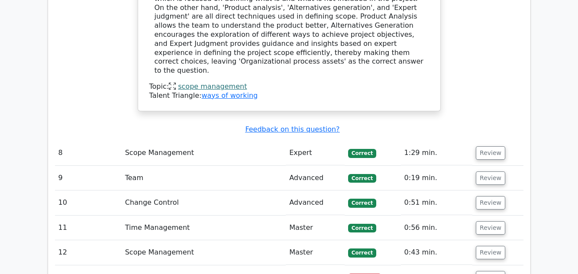
scroll to position [3756, 0]
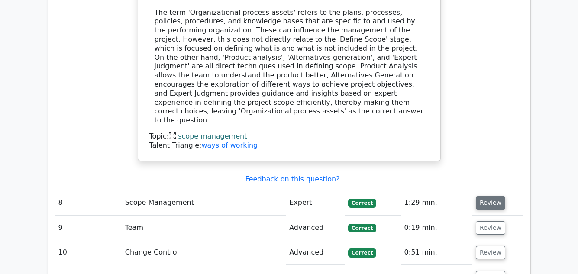
click at [486, 196] on button "Review" at bounding box center [490, 202] width 29 height 13
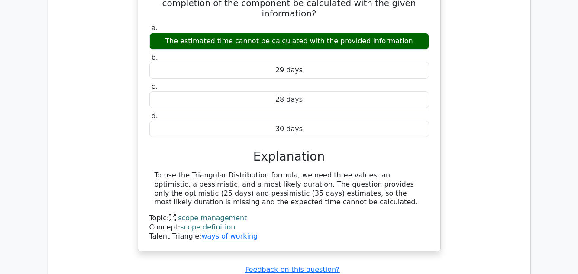
scroll to position [4050, 0]
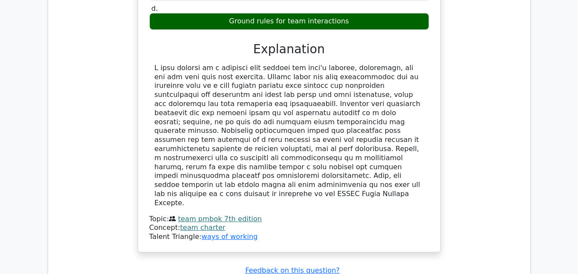
scroll to position [4500, 0]
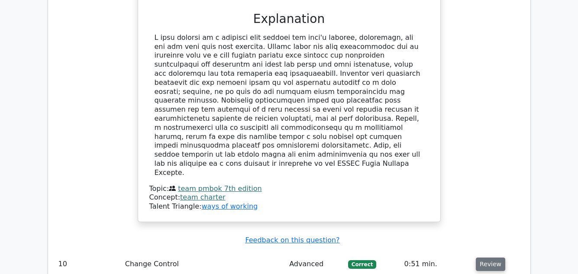
click at [488, 257] on button "Review" at bounding box center [490, 263] width 29 height 13
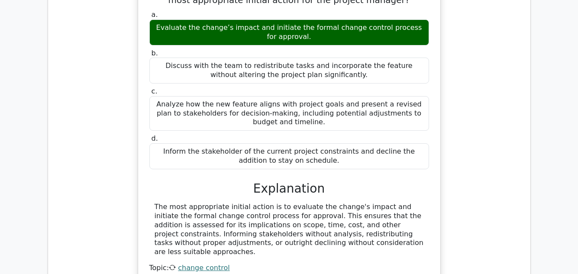
scroll to position [4863, 0]
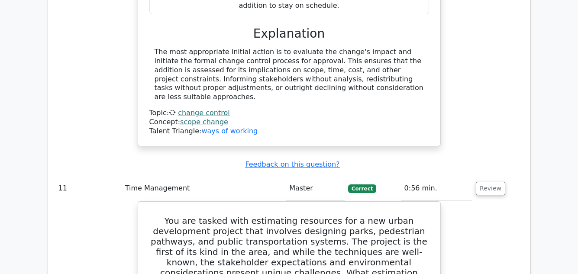
scroll to position [5002, 0]
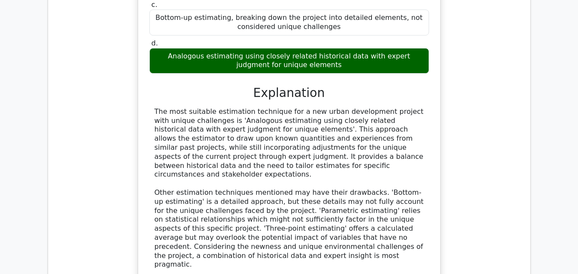
scroll to position [5382, 0]
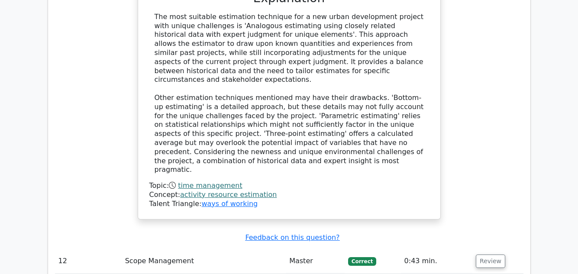
scroll to position [5504, 0]
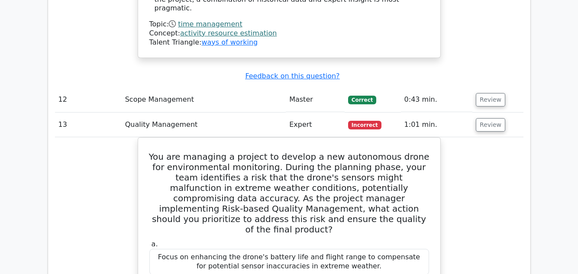
scroll to position [5642, 0]
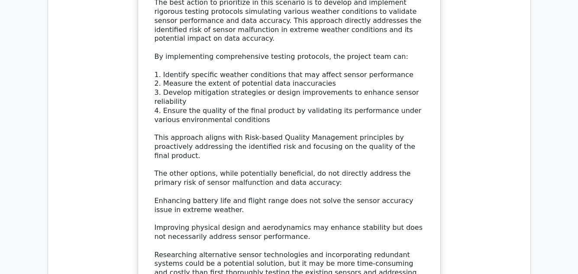
scroll to position [6075, 0]
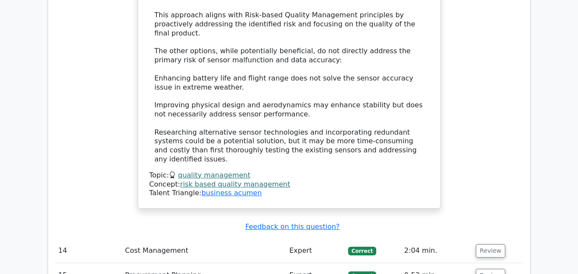
scroll to position [6196, 0]
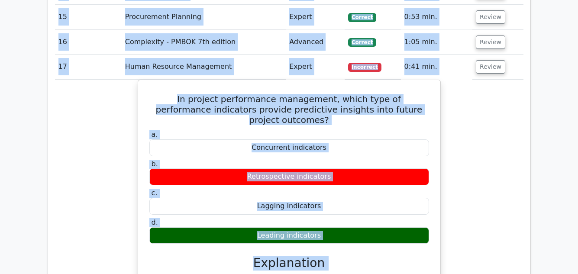
scroll to position [6455, 0]
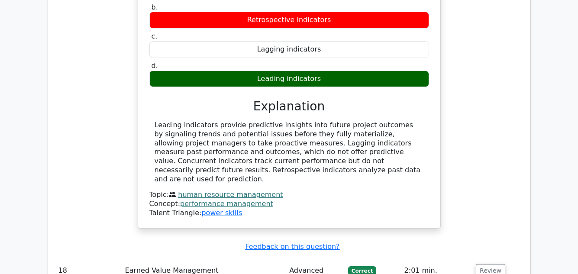
scroll to position [6629, 0]
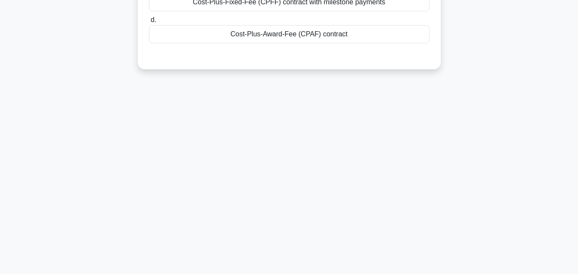
click at [476, 208] on div "19:50 Stop PMP 1/20 A space exploration company is contracting a vendor for a c…" at bounding box center [288, 54] width 493 height 433
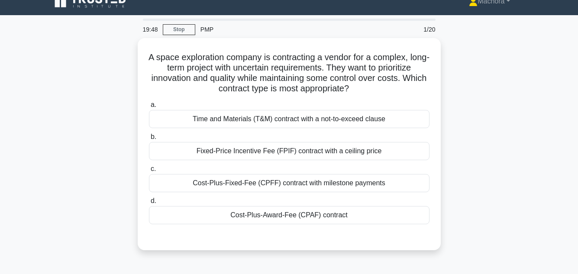
scroll to position [3, 0]
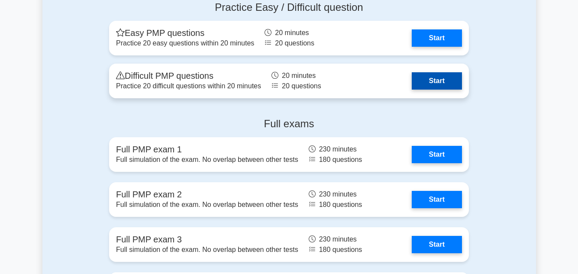
click at [441, 75] on link "Start" at bounding box center [436, 80] width 50 height 17
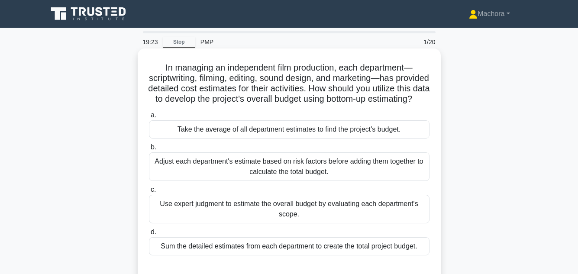
click at [353, 209] on div "Use expert judgment to estimate the overall budget by evaluating each departmen…" at bounding box center [289, 209] width 280 height 29
click at [149, 193] on input "c. Use expert judgment to estimate the overall budget by evaluating each depart…" at bounding box center [149, 190] width 0 height 6
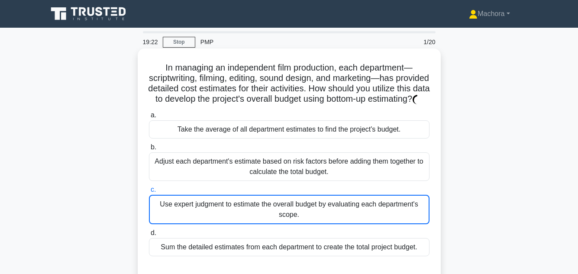
click at [353, 209] on div "Use expert judgment to estimate the overall budget by evaluating each departmen…" at bounding box center [289, 209] width 280 height 29
click at [149, 193] on input "c. Use expert judgment to estimate the overall budget by evaluating each depart…" at bounding box center [149, 190] width 0 height 6
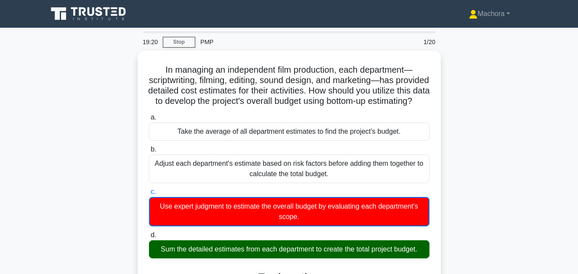
click at [501, 203] on div "In managing an independent film production, each department—scriptwriting, film…" at bounding box center [288, 275] width 493 height 449
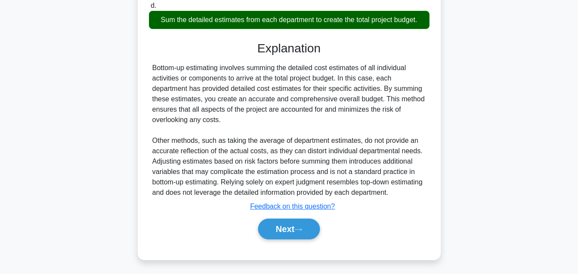
scroll to position [240, 0]
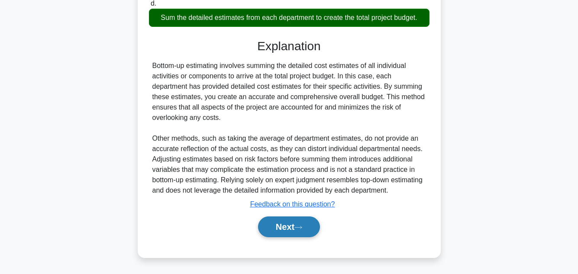
click at [291, 231] on button "Next" at bounding box center [289, 226] width 62 height 21
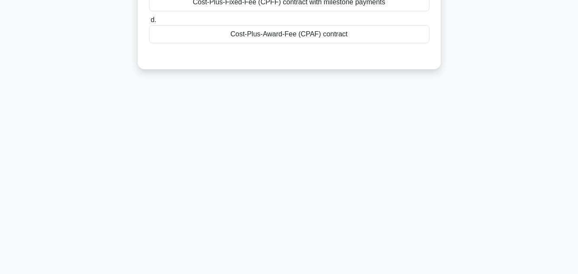
scroll to position [193, 0]
click at [465, 147] on div "19:12 Stop PMP 2/20 A space exploration company is contracting a vendor for a c…" at bounding box center [288, 54] width 493 height 433
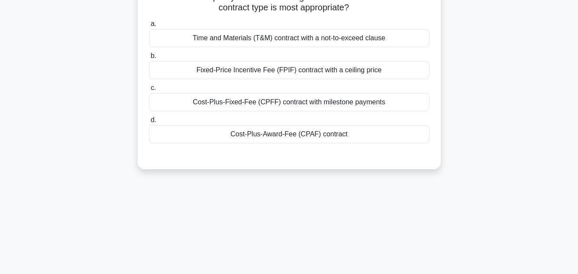
scroll to position [20, 0]
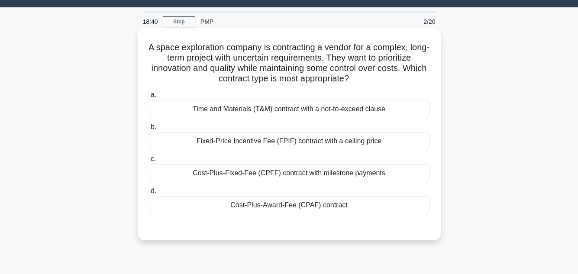
click at [380, 138] on div "Fixed-Price Incentive Fee (FPIF) contract with a ceiling price" at bounding box center [289, 141] width 280 height 18
click at [149, 130] on input "b. Fixed-Price Incentive Fee (FPIF) contract with a ceiling price" at bounding box center [149, 127] width 0 height 6
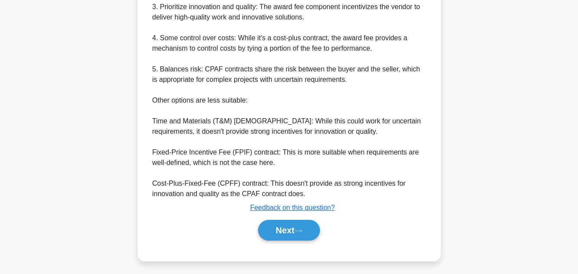
scroll to position [365, 0]
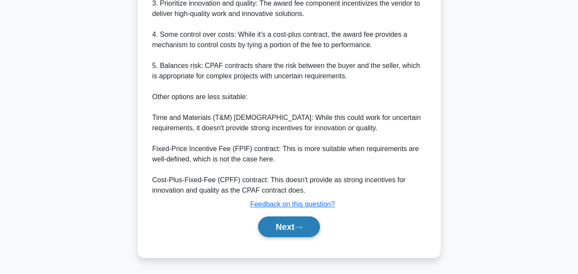
click at [265, 223] on button "Next" at bounding box center [289, 226] width 62 height 21
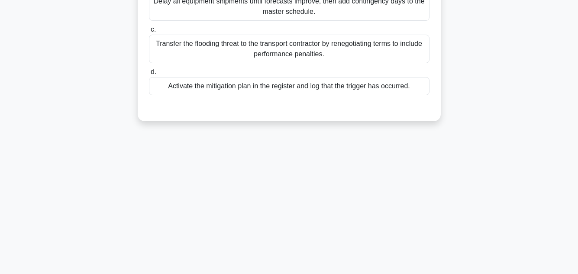
click at [446, 191] on div "18:16 Stop PMP 3/20 The project involves erecting telecom towers in a mountain …" at bounding box center [288, 54] width 493 height 433
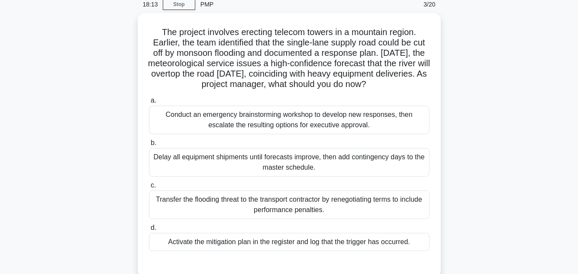
scroll to position [55, 0]
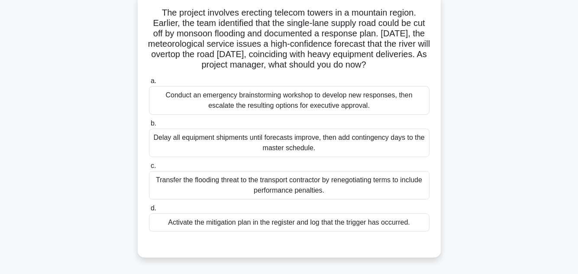
click at [331, 223] on div "Activate the mitigation plan in the register and log that the trigger has occur…" at bounding box center [289, 222] width 280 height 18
click at [149, 211] on input "d. Activate the mitigation plan in the register and log that the trigger has oc…" at bounding box center [149, 209] width 0 height 6
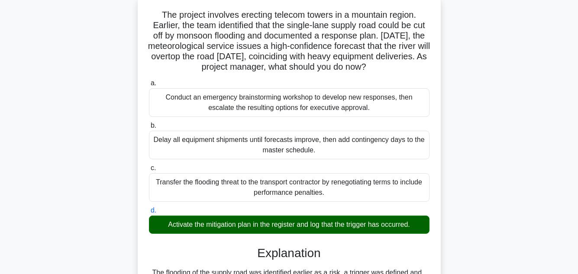
click at [523, 221] on div "The project involves erecting telecom towers in a mountain region. Earlier, the…" at bounding box center [288, 251] width 493 height 510
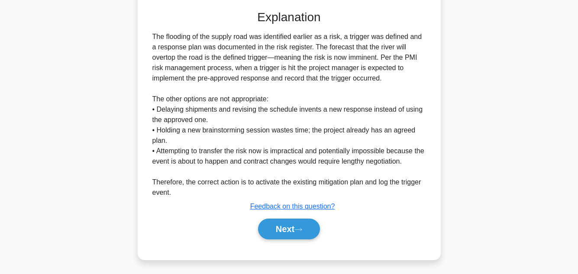
scroll to position [291, 0]
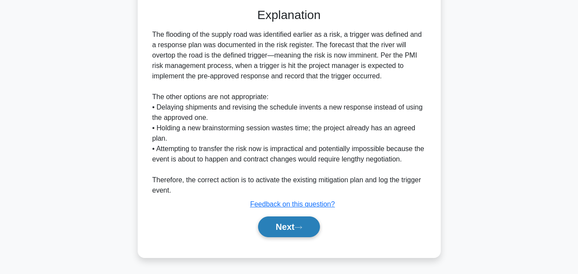
click at [277, 224] on button "Next" at bounding box center [289, 226] width 62 height 21
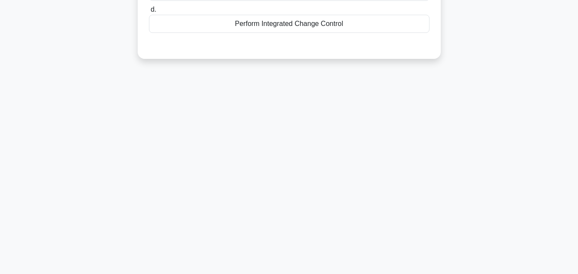
click at [509, 116] on div "17:19 Stop PMP 4/20 During the Control Scope process, the project manager must …" at bounding box center [288, 54] width 493 height 433
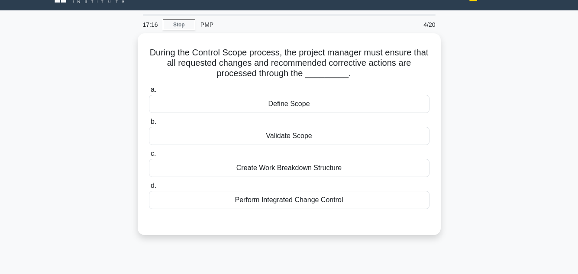
scroll to position [35, 0]
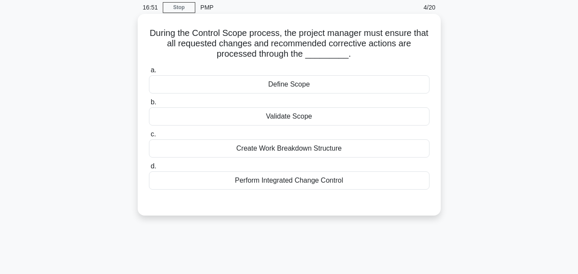
click at [320, 177] on div "Perform Integrated Change Control" at bounding box center [289, 180] width 280 height 18
click at [149, 169] on input "d. Perform Integrated Change Control" at bounding box center [149, 167] width 0 height 6
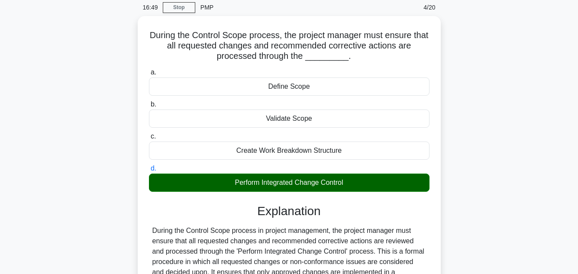
click at [562, 138] on main "16:49 Stop PMP 4/20 During the Control Scope process, the project manager must …" at bounding box center [289, 245] width 578 height 505
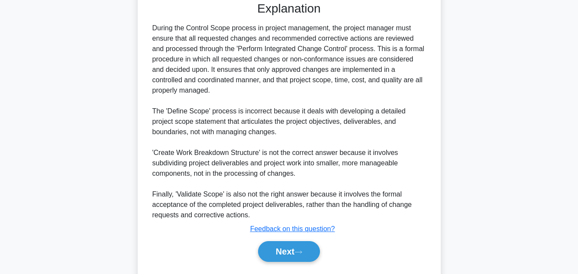
scroll to position [260, 0]
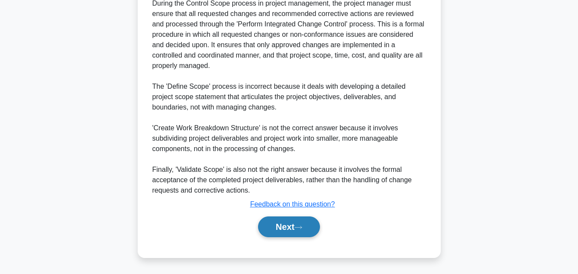
click at [286, 226] on button "Next" at bounding box center [289, 226] width 62 height 21
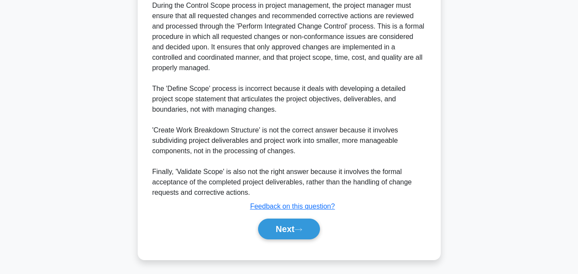
scroll to position [193, 0]
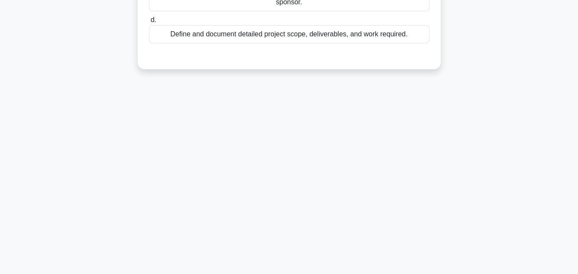
click at [504, 90] on div "16:36 Stop PMP 5/20 Within the Scope Management processes defined in the PMBOK …" at bounding box center [288, 54] width 493 height 433
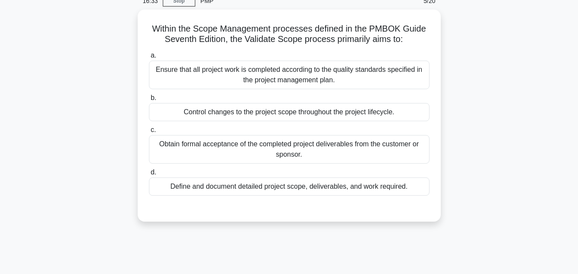
scroll to position [55, 0]
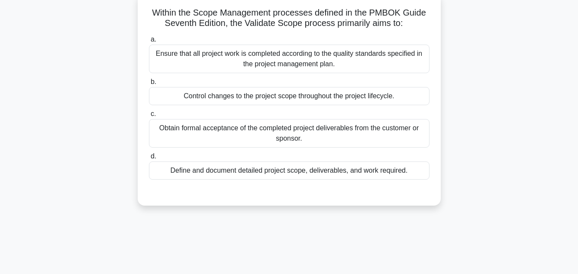
click at [240, 129] on div "Obtain formal acceptance of the completed project deliverables from the custome…" at bounding box center [289, 133] width 280 height 29
click at [149, 117] on input "c. Obtain formal acceptance of the completed project deliverables from the cust…" at bounding box center [149, 114] width 0 height 6
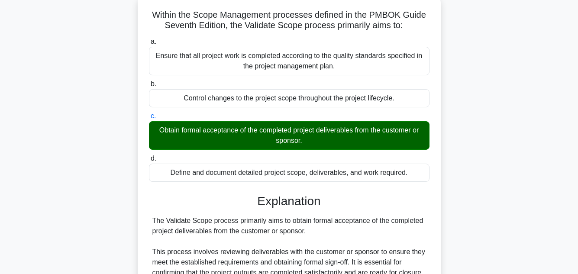
click at [543, 126] on main "16:22 Stop PMP 5/20 Within the Scope Management processes defined in the PMBOK …" at bounding box center [289, 225] width 578 height 505
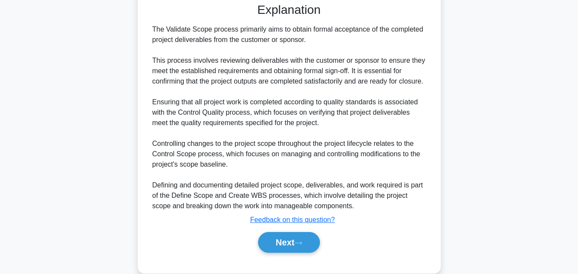
scroll to position [260, 0]
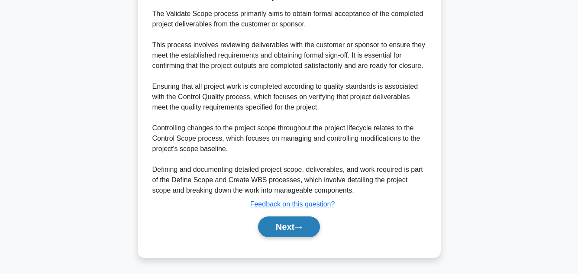
click at [300, 225] on icon at bounding box center [298, 227] width 8 height 5
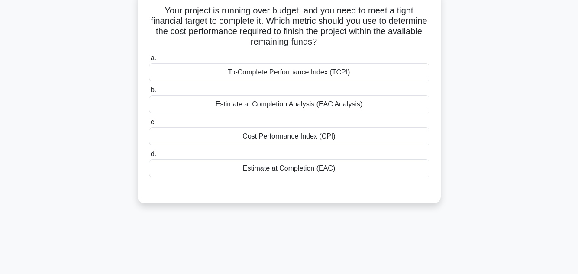
scroll to position [55, 0]
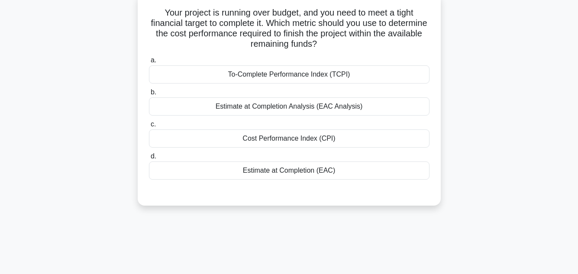
click at [287, 76] on div "To-Complete Performance Index (TCPI)" at bounding box center [289, 74] width 280 height 18
click at [149, 63] on input "a. To-Complete Performance Index (TCPI)" at bounding box center [149, 61] width 0 height 6
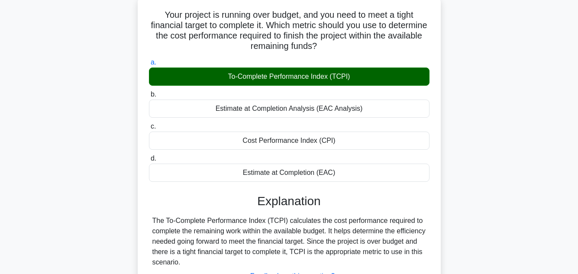
click at [522, 132] on div "Your project is running over budget, and you need to meet a tight financial tar…" at bounding box center [288, 168] width 493 height 344
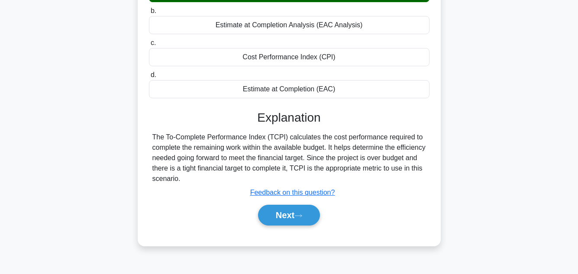
scroll to position [141, 0]
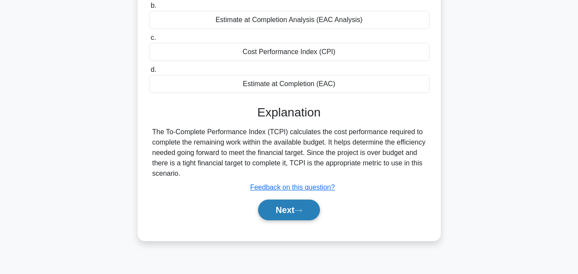
click at [283, 209] on button "Next" at bounding box center [289, 209] width 62 height 21
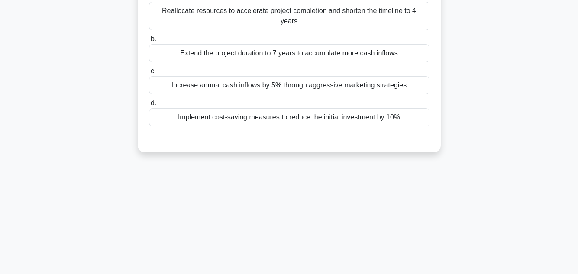
click at [443, 179] on div "15:41 Stop PMP 7/20 A project manager is evaluating a new software development …" at bounding box center [288, 106] width 493 height 433
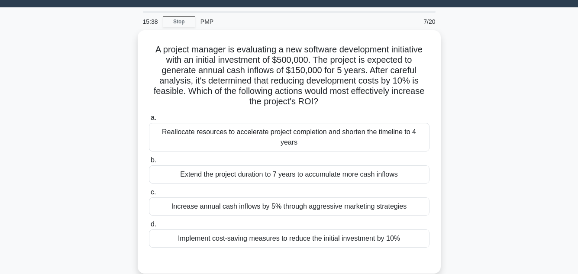
scroll to position [38, 0]
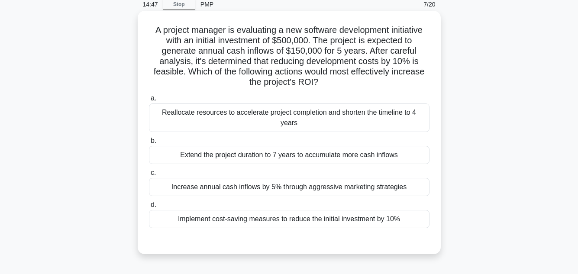
click at [240, 210] on div "Implement cost-saving measures to reduce the initial investment by 10%" at bounding box center [289, 219] width 280 height 18
click at [149, 208] on input "d. Implement cost-saving measures to reduce the initial investment by 10%" at bounding box center [149, 205] width 0 height 6
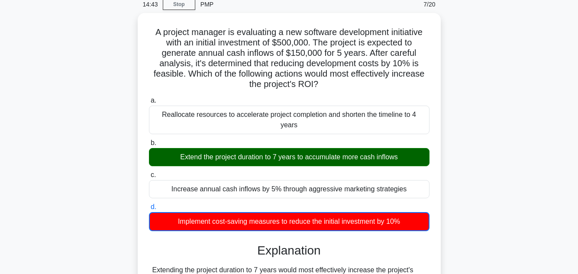
click at [499, 190] on div "A project manager is evaluating a new software development initiative with an i…" at bounding box center [288, 222] width 493 height 418
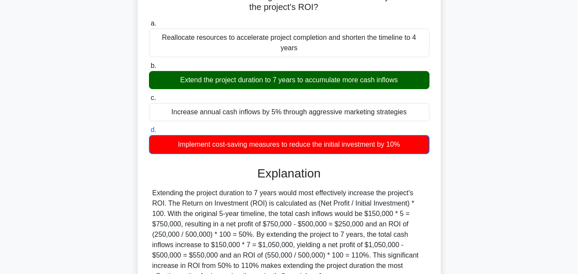
scroll to position [193, 0]
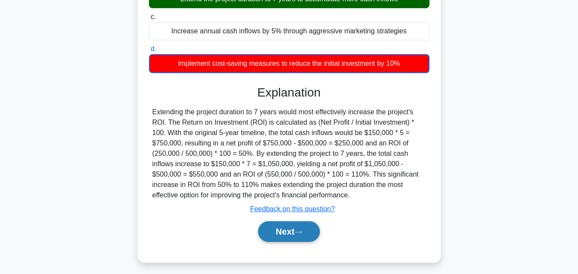
click at [294, 221] on button "Next" at bounding box center [289, 231] width 62 height 21
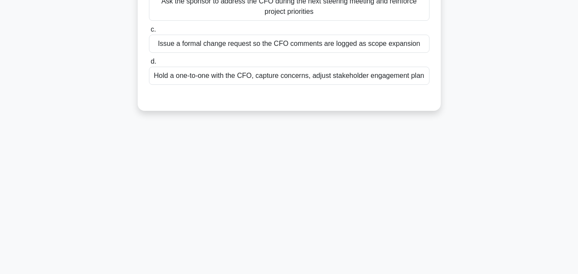
click at [456, 164] on div "14:31 Stop PMP 8/20 Two months into a data-migration project, the CFO publicly …" at bounding box center [288, 54] width 493 height 433
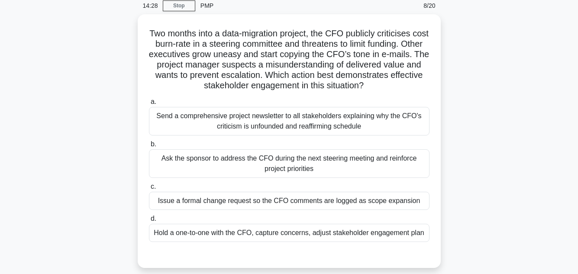
scroll to position [38, 0]
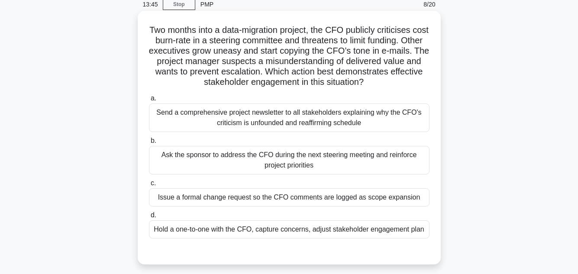
click at [337, 229] on div "Hold a one-to-one with the CFO, capture concerns, adjust stakeholder engagement…" at bounding box center [289, 229] width 280 height 18
click at [149, 218] on input "d. Hold a one-to-one with the CFO, capture concerns, adjust stakeholder engagem…" at bounding box center [149, 215] width 0 height 6
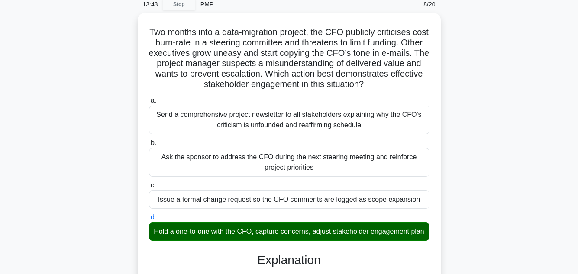
click at [551, 142] on main "13:43 Stop PMP 8/20 Two months into a data-migration project, the CFO publicly …" at bounding box center [289, 242] width 578 height 505
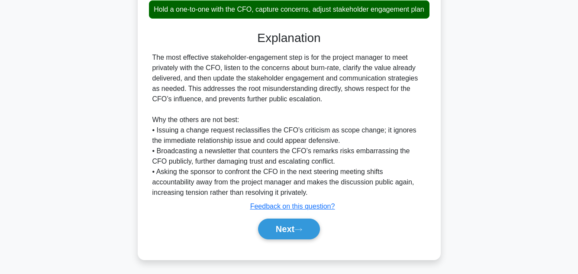
scroll to position [270, 0]
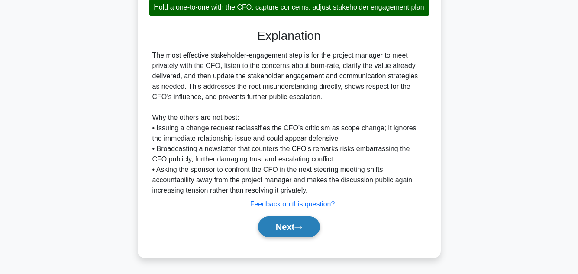
click at [294, 223] on button "Next" at bounding box center [289, 226] width 62 height 21
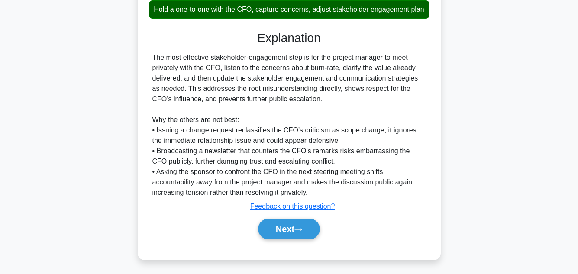
scroll to position [193, 0]
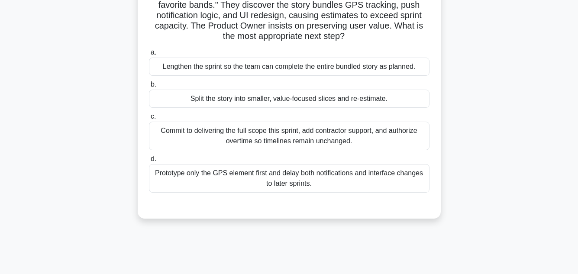
scroll to position [87, 0]
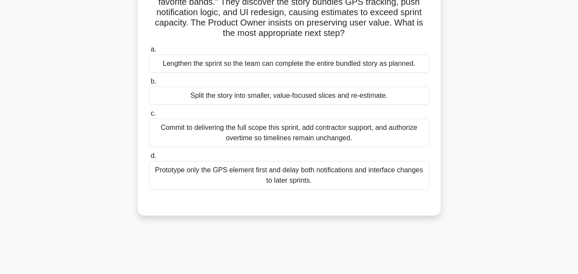
click at [352, 96] on div "Split the story into smaller, value-focused slices and re-estimate." at bounding box center [289, 96] width 280 height 18
click at [149, 84] on input "b. Split the story into smaller, value-focused slices and re-estimate." at bounding box center [149, 82] width 0 height 6
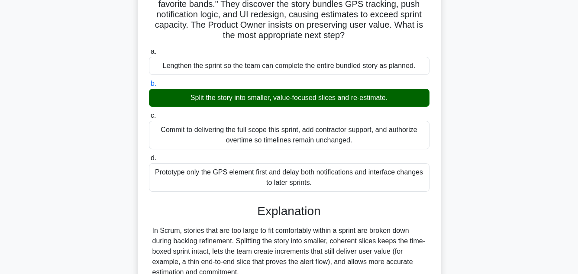
click at [505, 127] on div "During backlog refinement, the team reviews the story: "As a festival visitor, …" at bounding box center [288, 203] width 493 height 479
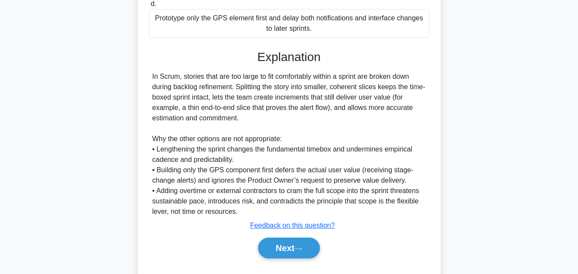
scroll to position [260, 0]
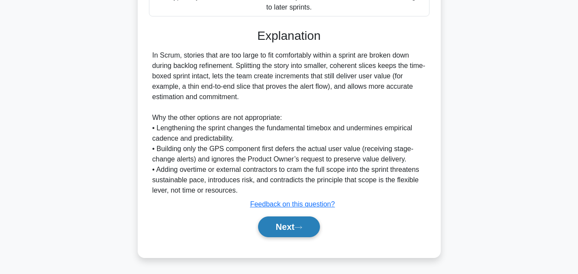
click at [291, 222] on button "Next" at bounding box center [289, 226] width 62 height 21
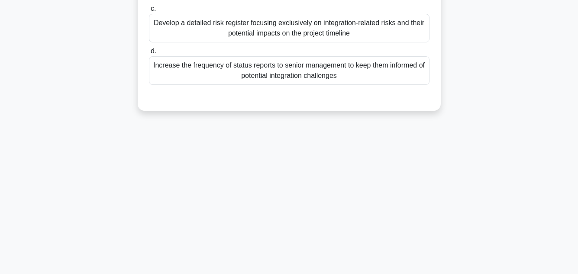
scroll to position [193, 0]
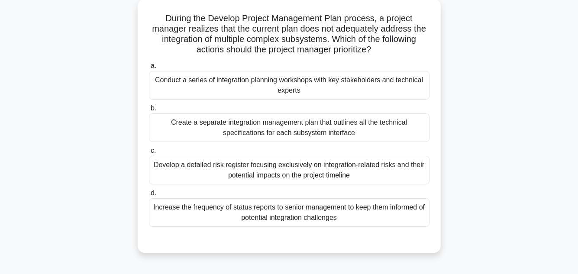
scroll to position [52, 0]
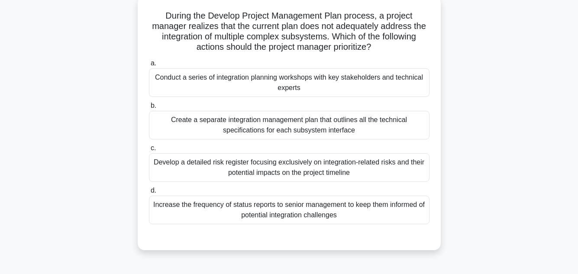
click at [252, 171] on div "Develop a detailed risk register focusing exclusively on integration-related ri…" at bounding box center [289, 167] width 280 height 29
click at [149, 151] on input "c. Develop a detailed risk register focusing exclusively on integration-related…" at bounding box center [149, 148] width 0 height 6
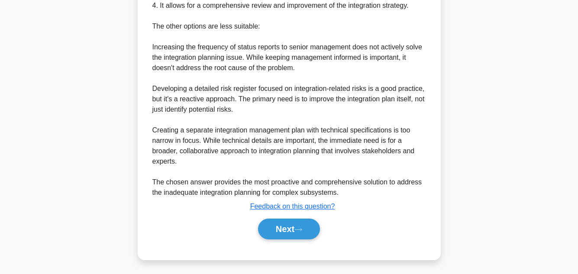
scroll to position [417, 0]
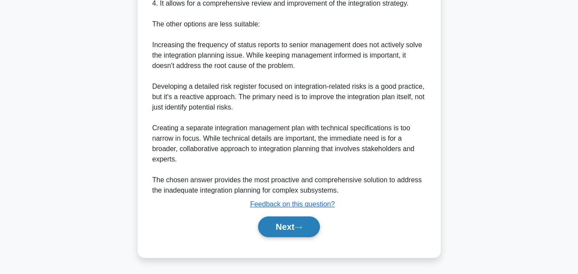
click at [283, 227] on button "Next" at bounding box center [289, 226] width 62 height 21
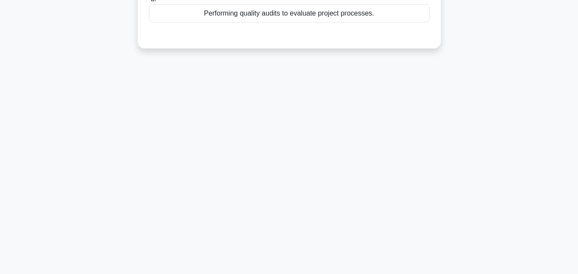
scroll to position [193, 0]
click at [499, 97] on div "12:05 Stop PMP 11/20 Which of the following activities is a primary component o…" at bounding box center [288, 54] width 493 height 433
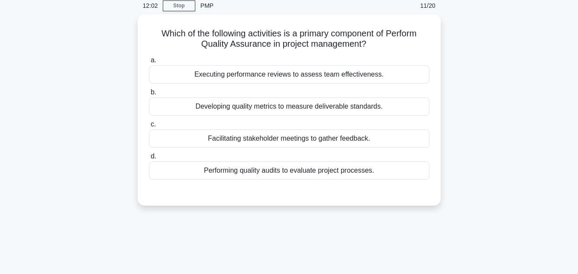
scroll to position [38, 0]
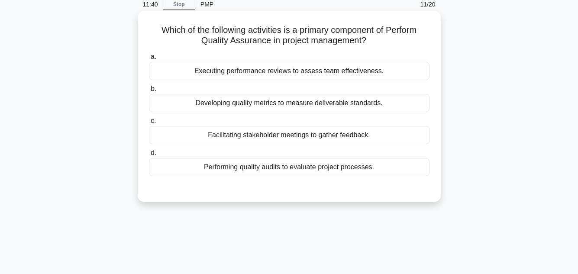
click at [312, 100] on div "Developing quality metrics to measure deliverable standards." at bounding box center [289, 103] width 280 height 18
click at [149, 92] on input "b. Developing quality metrics to measure deliverable standards." at bounding box center [149, 89] width 0 height 6
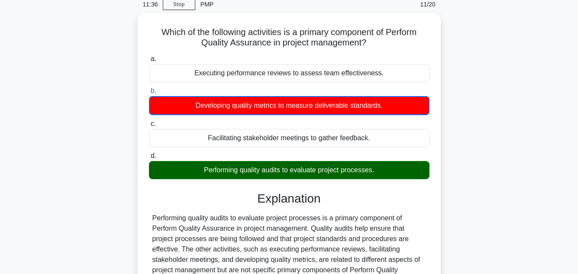
click at [540, 123] on main "11:36 Stop PMP 11/20 Which of the following activities is a primary component o…" at bounding box center [289, 210] width 578 height 440
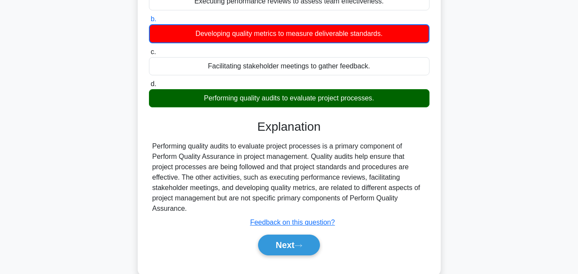
scroll to position [193, 0]
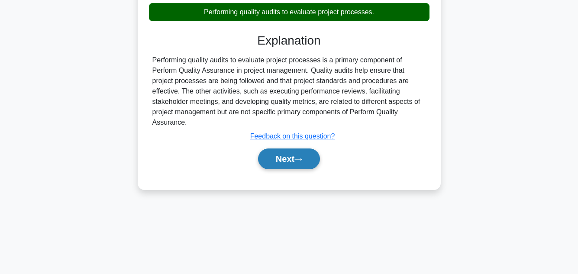
click at [286, 152] on button "Next" at bounding box center [289, 158] width 62 height 21
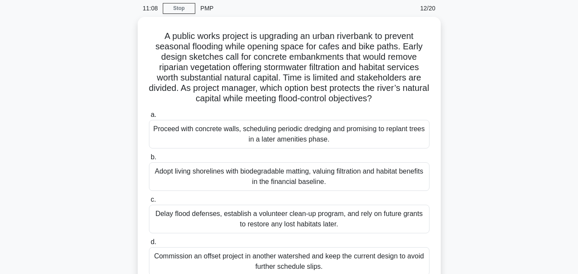
scroll to position [35, 0]
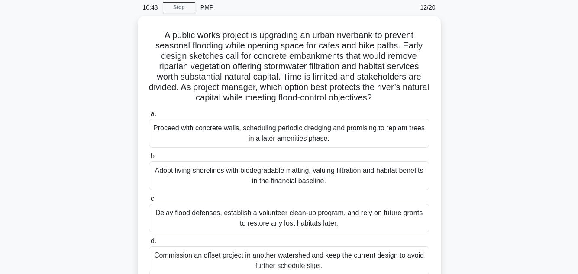
click at [457, 141] on div "A public works project is upgrading an urban riverbank to prevent seasonal floo…" at bounding box center [288, 163] width 493 height 295
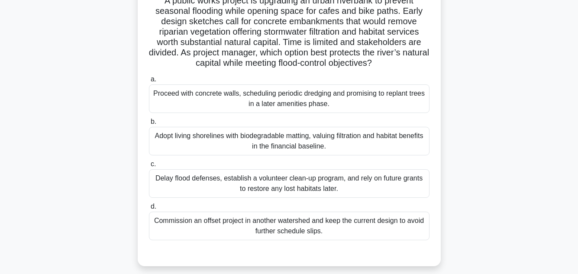
scroll to position [87, 0]
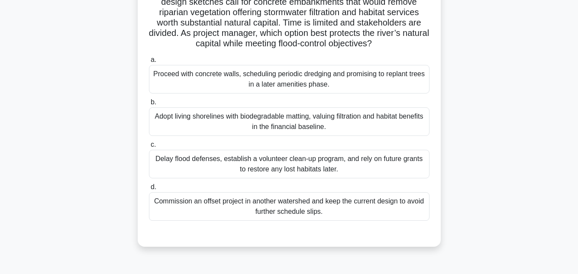
click at [317, 114] on div "Adopt living shorelines with biodegradable matting, valuing filtration and habi…" at bounding box center [289, 121] width 280 height 29
click at [149, 105] on input "b. Adopt living shorelines with biodegradable matting, valuing filtration and h…" at bounding box center [149, 103] width 0 height 6
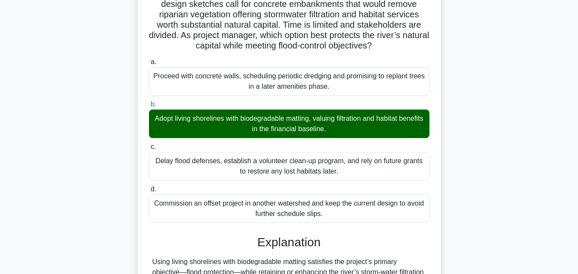
click at [540, 166] on main "10:27 Stop PMP 12/20 A public works project is upgrading an urban riverbank to …" at bounding box center [289, 209] width 578 height 537
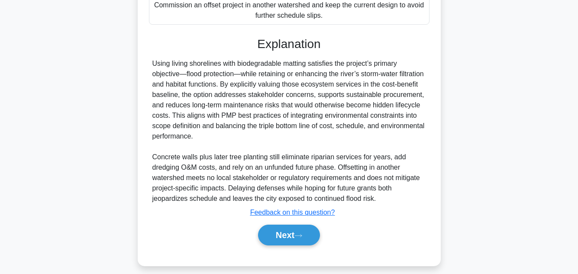
scroll to position [291, 0]
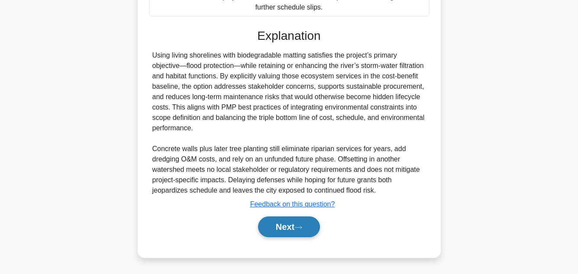
click at [283, 219] on button "Next" at bounding box center [289, 226] width 62 height 21
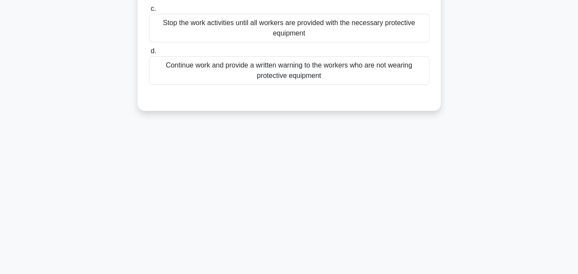
scroll to position [193, 0]
click at [498, 158] on div "10:21 Stop PMP 13/20 During a safety audit on a construction site, the project …" at bounding box center [288, 54] width 493 height 433
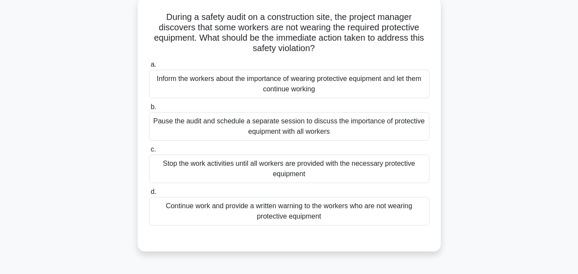
scroll to position [69, 0]
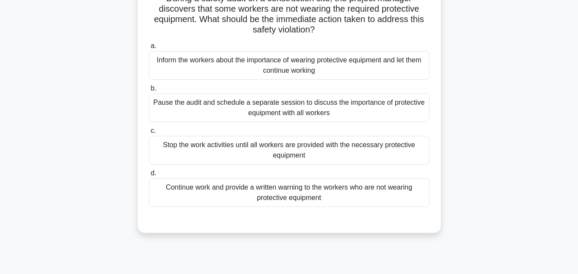
click at [320, 62] on div "Inform the workers about the importance of wearing protective equipment and let…" at bounding box center [289, 65] width 280 height 29
click at [149, 49] on input "a. Inform the workers about the importance of wearing protective equipment and …" at bounding box center [149, 46] width 0 height 6
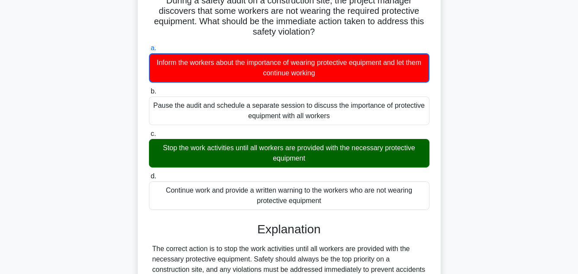
click at [513, 164] on div "During a safety audit on a construction site, the project manager discovers tha…" at bounding box center [288, 226] width 493 height 490
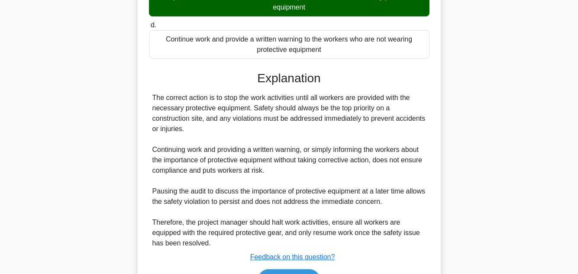
scroll to position [271, 0]
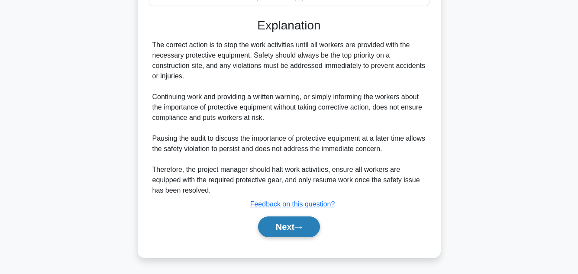
click at [280, 224] on button "Next" at bounding box center [289, 226] width 62 height 21
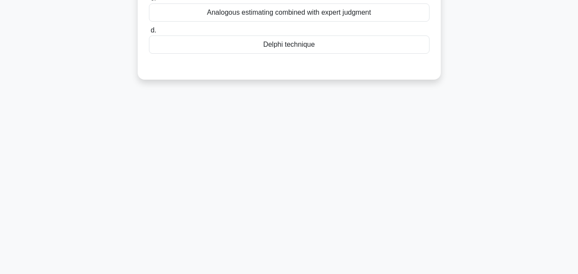
click at [488, 110] on div "9:39 Stop PMP 14/20 You are managing a project to develop a new pharmaceutical …" at bounding box center [288, 54] width 493 height 433
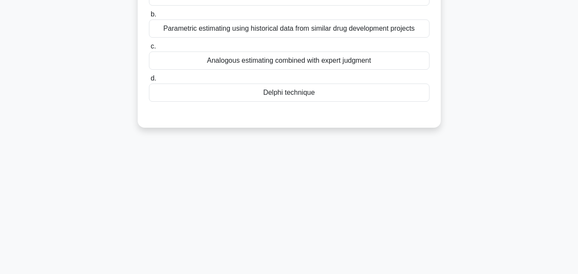
scroll to position [55, 0]
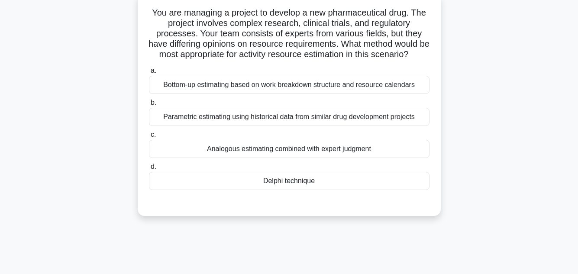
click at [355, 158] on div "Analogous estimating combined with expert judgment" at bounding box center [289, 149] width 280 height 18
click at [149, 138] on input "c. Analogous estimating combined with expert judgment" at bounding box center [149, 135] width 0 height 6
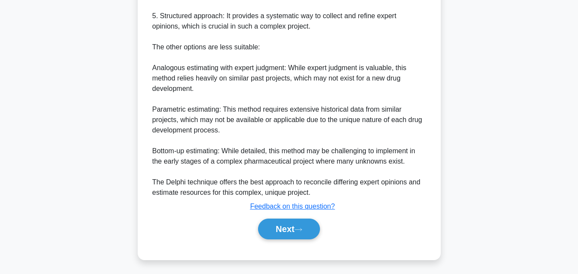
scroll to position [427, 0]
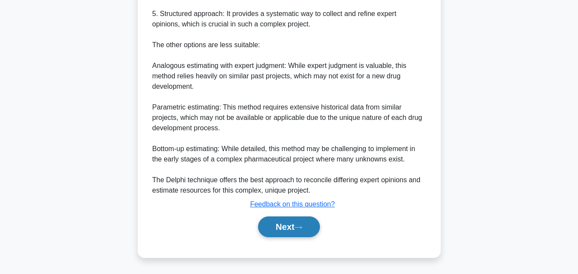
click at [282, 223] on button "Next" at bounding box center [289, 226] width 62 height 21
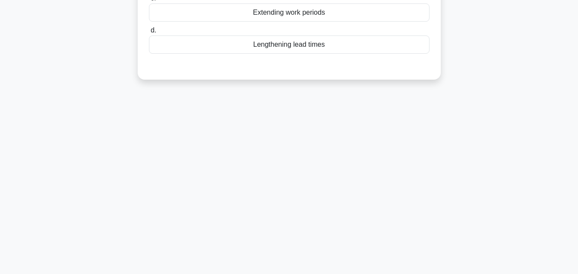
scroll to position [193, 0]
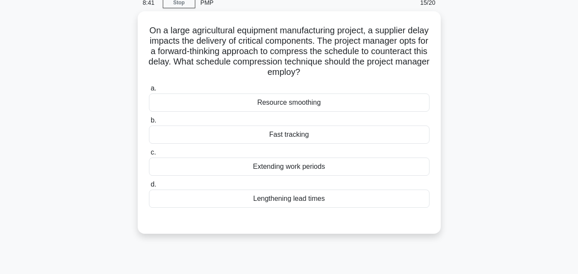
scroll to position [38, 0]
click at [362, 137] on div "Fast tracking" at bounding box center [289, 134] width 280 height 18
click at [149, 123] on input "b. Fast tracking" at bounding box center [149, 120] width 0 height 6
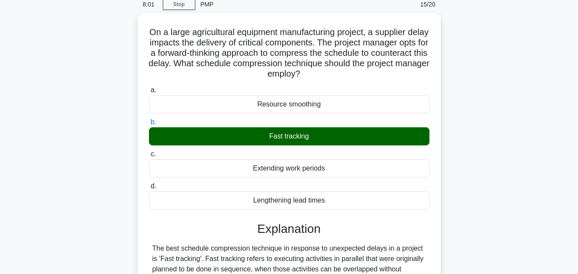
click at [546, 131] on main "8:01 Stop PMP 15/20 On a large agricultural equipment manufacturing project, a …" at bounding box center [289, 227] width 578 height 474
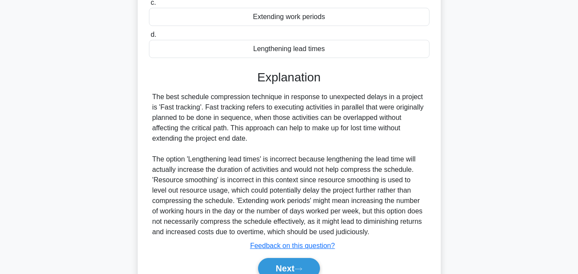
scroll to position [229, 0]
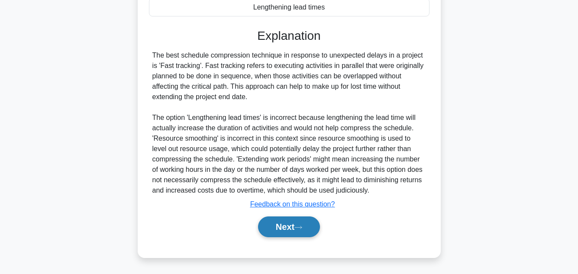
click at [298, 221] on button "Next" at bounding box center [289, 226] width 62 height 21
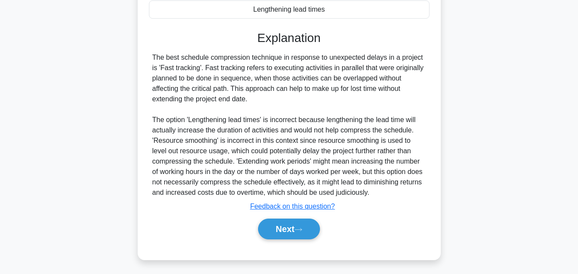
scroll to position [193, 0]
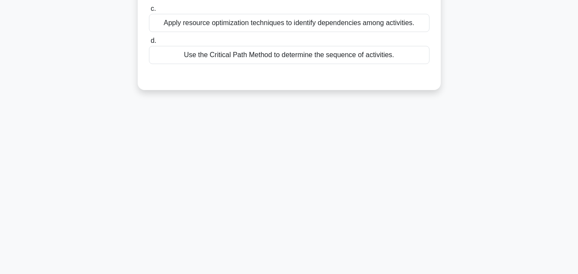
click at [506, 137] on div "7:55 Stop PMP 16/20 During the Activity Definition process for a project aimed …" at bounding box center [288, 54] width 493 height 433
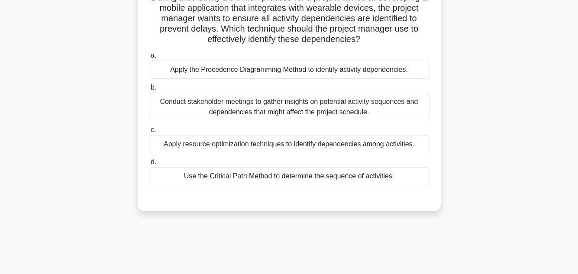
scroll to position [55, 0]
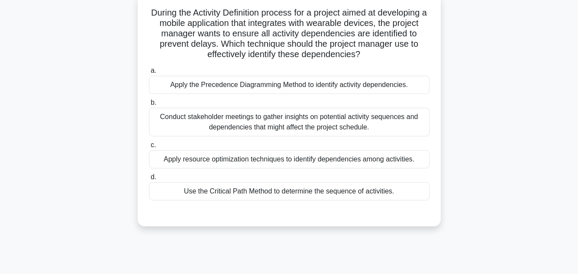
click at [347, 80] on div "Apply the Precedence Diagramming Method to identify activity dependencies." at bounding box center [289, 85] width 280 height 18
click at [149, 74] on input "a. Apply the Precedence Diagramming Method to identify activity dependencies." at bounding box center [149, 71] width 0 height 6
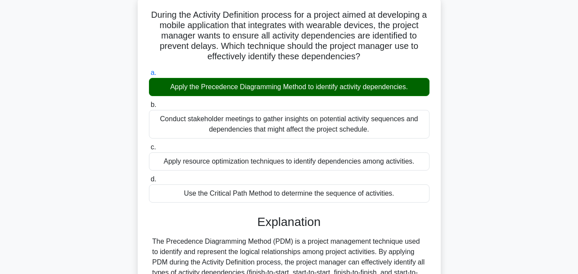
click at [480, 99] on div "During the Activity Definition process for a project aimed at developing a mobi…" at bounding box center [288, 189] width 493 height 386
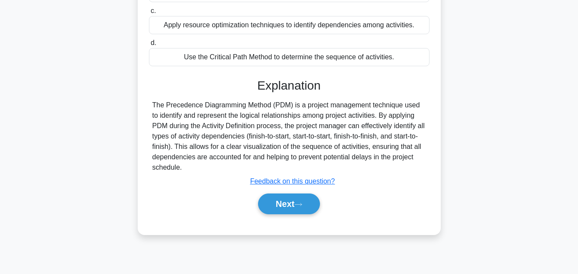
scroll to position [193, 0]
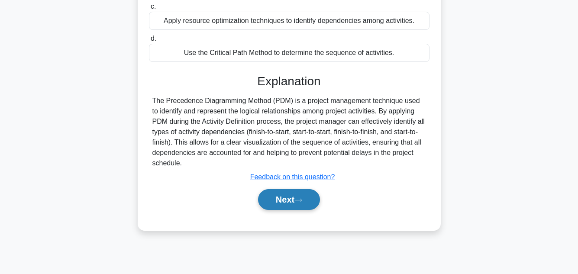
click at [280, 192] on button "Next" at bounding box center [289, 199] width 62 height 21
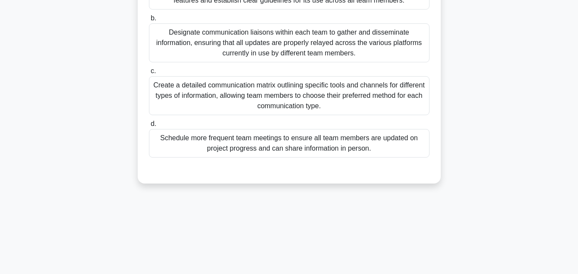
click at [492, 114] on div "A project manager is leading a complex software development project with a dive…" at bounding box center [288, 25] width 493 height 337
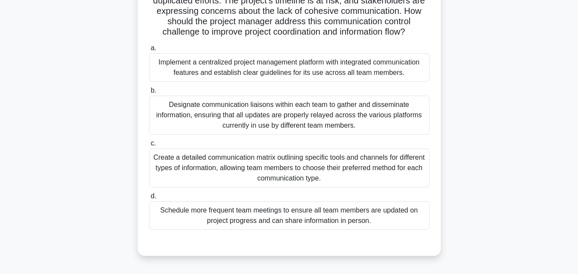
scroll to position [138, 0]
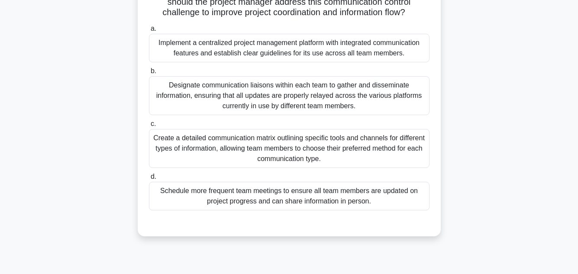
click at [338, 164] on div "Create a detailed communication matrix outlining specific tools and channels fo…" at bounding box center [289, 148] width 280 height 39
click at [149, 127] on input "c. Create a detailed communication matrix outlining specific tools and channels…" at bounding box center [149, 124] width 0 height 6
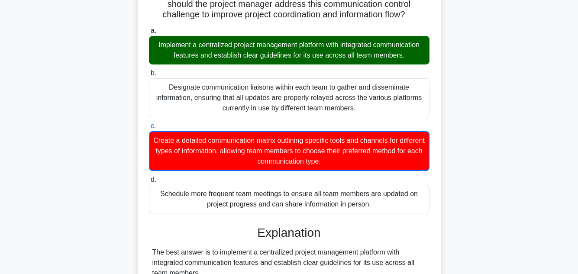
click at [149, 177] on input "d. Schedule more frequent team meetings to ensure all team members are updated …" at bounding box center [149, 180] width 0 height 6
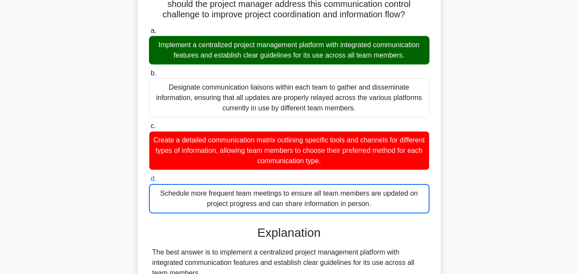
click at [149, 28] on input "a. Implement a centralized project management platform with integrated communic…" at bounding box center [149, 31] width 0 height 6
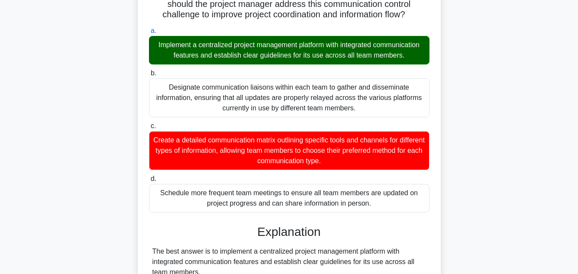
click at [149, 71] on input "b. Designate communication liaisons within each team to gather and disseminate …" at bounding box center [149, 74] width 0 height 6
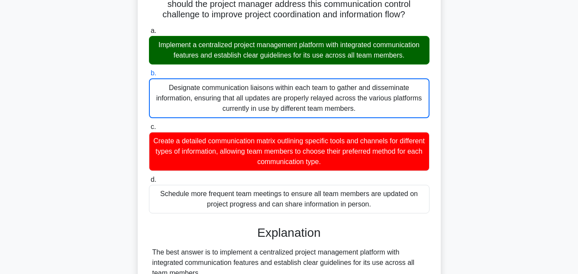
click at [149, 124] on input "c. Create a detailed communication matrix outlining specific tools and channels…" at bounding box center [149, 127] width 0 height 6
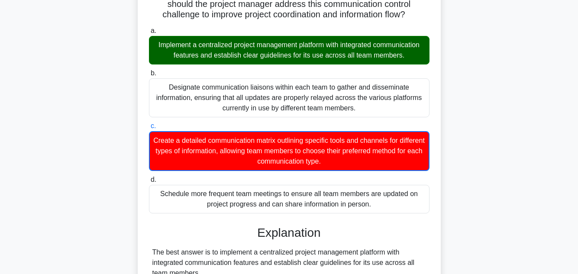
click at [149, 177] on input "d. Schedule more frequent team meetings to ensure all team members are updated …" at bounding box center [149, 180] width 0 height 6
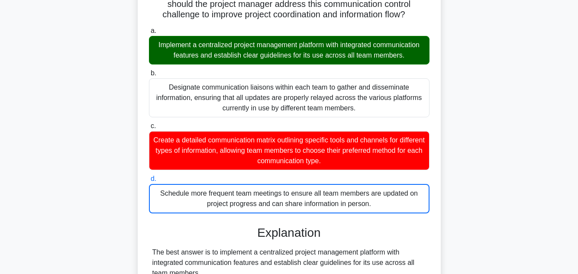
click at [149, 28] on input "a. Implement a centralized project management platform with integrated communic…" at bounding box center [149, 31] width 0 height 6
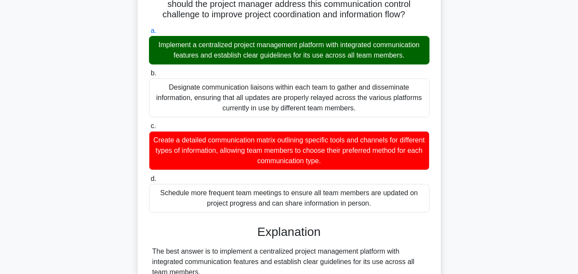
click at [149, 71] on input "b. Designate communication liaisons within each team to gather and disseminate …" at bounding box center [149, 74] width 0 height 6
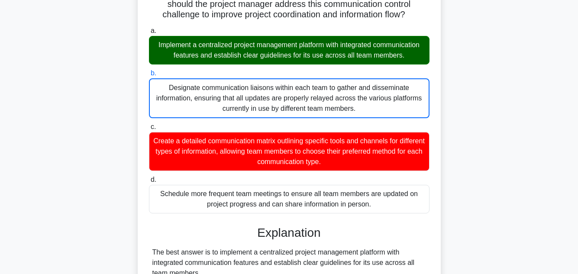
click at [149, 124] on input "c. Create a detailed communication matrix outlining specific tools and channels…" at bounding box center [149, 127] width 0 height 6
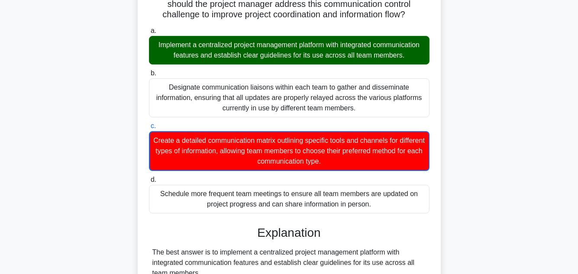
click at [149, 177] on input "d. Schedule more frequent team meetings to ensure all team members are updated …" at bounding box center [149, 180] width 0 height 6
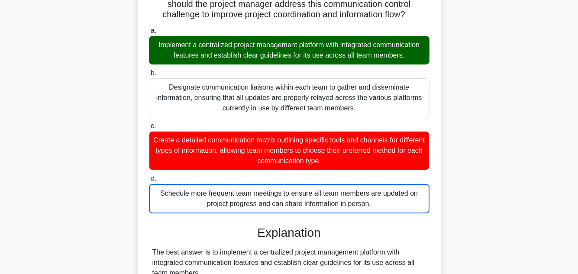
click at [149, 28] on input "a. Implement a centralized project management platform with integrated communic…" at bounding box center [149, 31] width 0 height 6
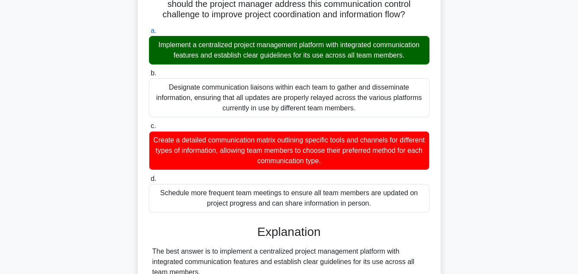
click at [149, 71] on input "b. Designate communication liaisons within each team to gather and disseminate …" at bounding box center [149, 74] width 0 height 6
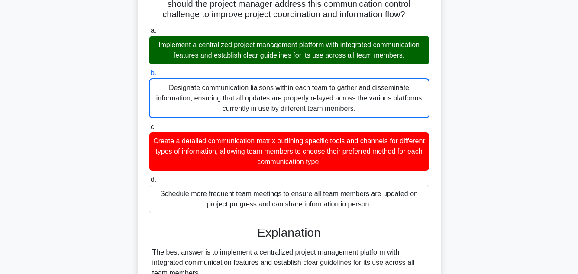
click at [149, 124] on input "c. Create a detailed communication matrix outlining specific tools and channels…" at bounding box center [149, 127] width 0 height 6
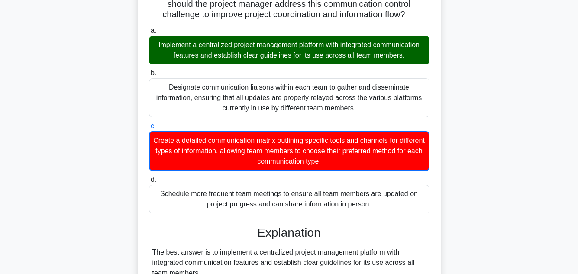
click at [149, 177] on input "d. Schedule more frequent team meetings to ensure all team members are updated …" at bounding box center [149, 180] width 0 height 6
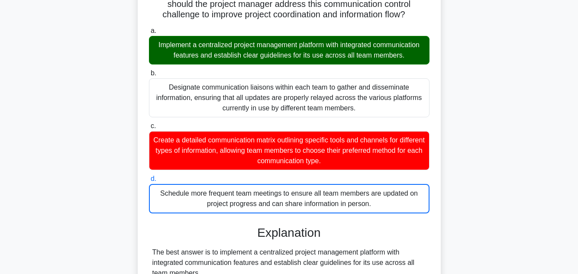
click at [149, 28] on input "a. Implement a centralized project management platform with integrated communic…" at bounding box center [149, 31] width 0 height 6
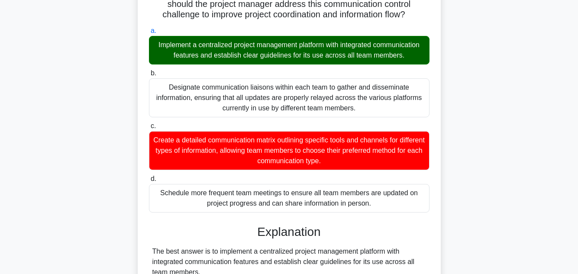
click at [149, 71] on input "b. Designate communication liaisons within each team to gather and disseminate …" at bounding box center [149, 74] width 0 height 6
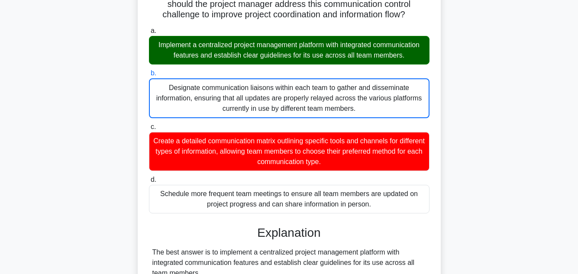
click at [149, 124] on input "c. Create a detailed communication matrix outlining specific tools and channels…" at bounding box center [149, 127] width 0 height 6
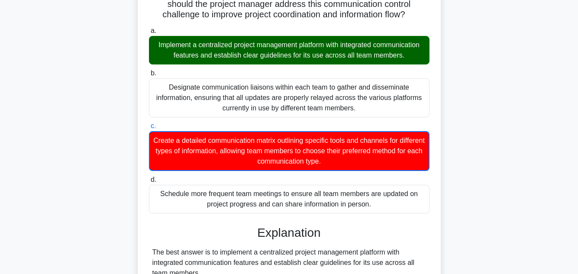
click at [149, 177] on input "d. Schedule more frequent team meetings to ensure all team members are updated …" at bounding box center [149, 180] width 0 height 6
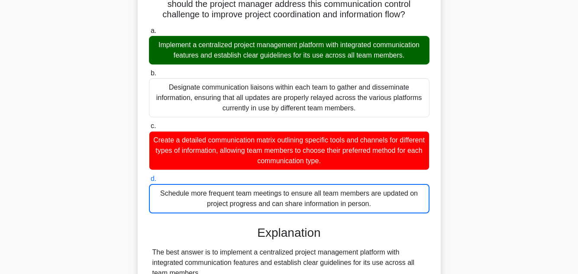
click at [149, 28] on input "a. Implement a centralized project management platform with integrated communic…" at bounding box center [149, 31] width 0 height 6
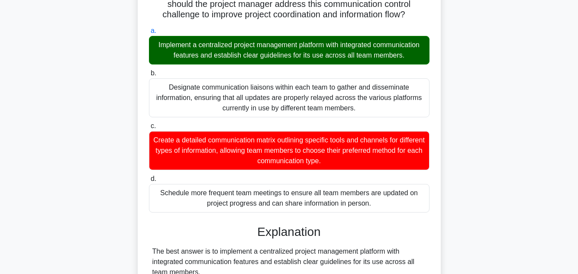
click at [149, 71] on input "b. Designate communication liaisons within each team to gather and disseminate …" at bounding box center [149, 74] width 0 height 6
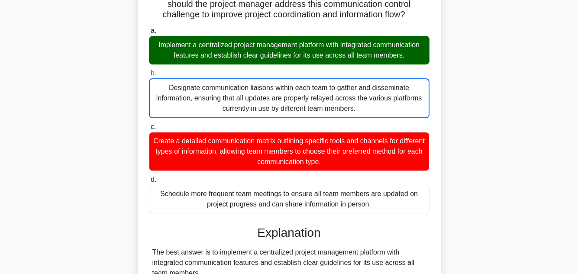
click at [149, 124] on input "c. Create a detailed communication matrix outlining specific tools and channels…" at bounding box center [149, 127] width 0 height 6
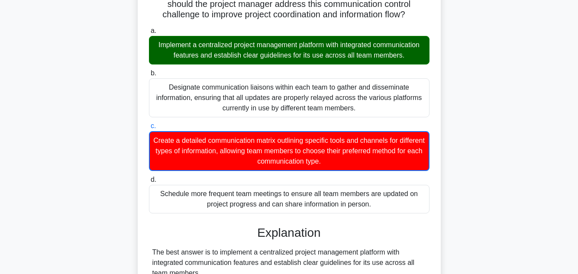
click at [149, 177] on input "d. Schedule more frequent team meetings to ensure all team members are updated …" at bounding box center [149, 180] width 0 height 6
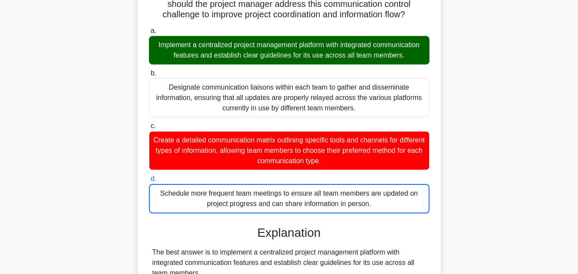
click at [149, 28] on input "a. Implement a centralized project management platform with integrated communic…" at bounding box center [149, 31] width 0 height 6
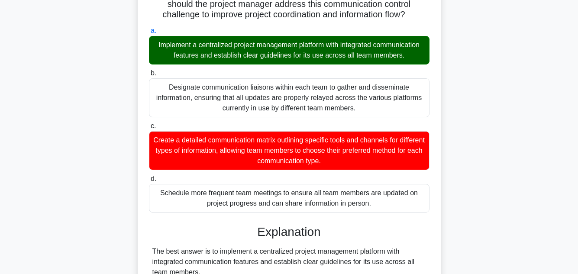
click at [149, 71] on input "b. Designate communication liaisons within each team to gather and disseminate …" at bounding box center [149, 74] width 0 height 6
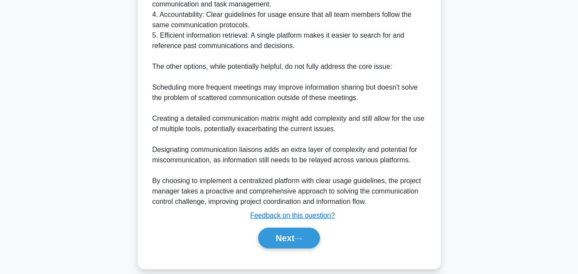
scroll to position [562, 0]
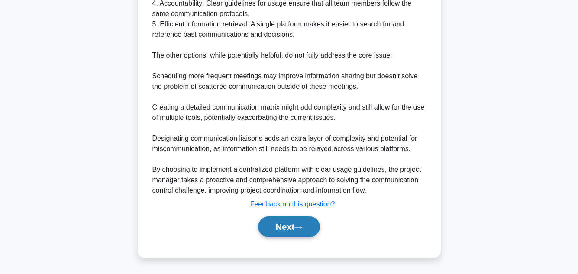
click at [273, 226] on button "Next" at bounding box center [289, 226] width 62 height 21
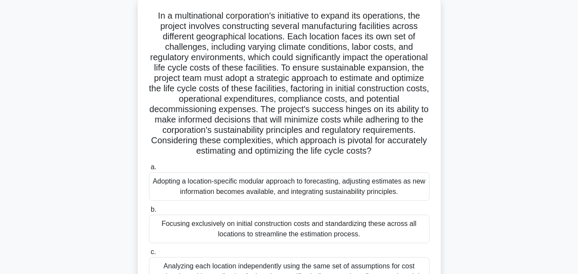
scroll to position [55, 0]
click at [474, 161] on div ".spinner_0XTQ{transform-origin:center;animation:spinner_y6GP .75s linear infini…" at bounding box center [288, 185] width 493 height 378
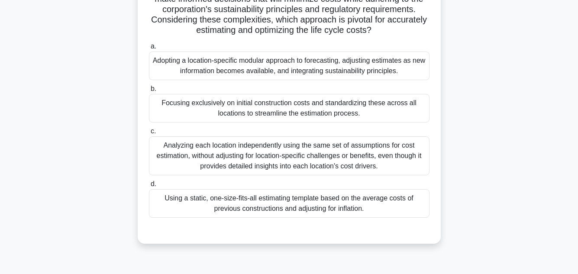
scroll to position [176, 0]
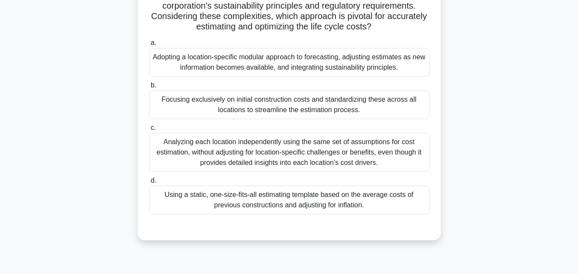
click at [283, 57] on div "Adopting a location-specific modular approach to forecasting, adjusting estimat…" at bounding box center [289, 62] width 280 height 29
click at [149, 46] on input "a. Adopting a location-specific modular approach to forecasting, adjusting esti…" at bounding box center [149, 43] width 0 height 6
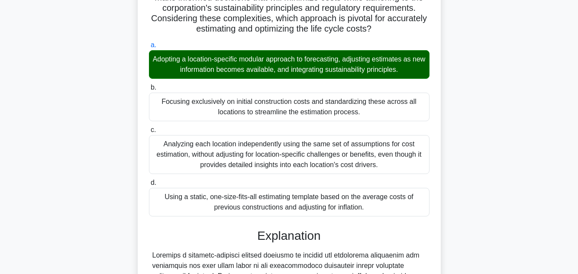
click at [549, 156] on main "4:13 Stop PMP 18/20 .spinner_0XTQ{transform-origin:center;animation:spinner_y6G…" at bounding box center [289, 177] width 578 height 651
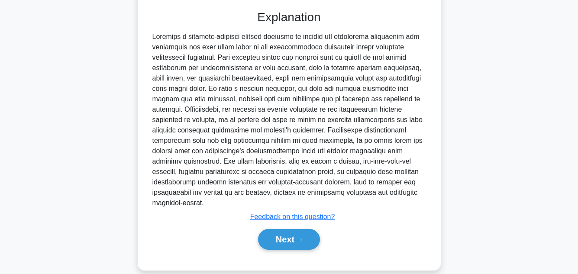
scroll to position [395, 0]
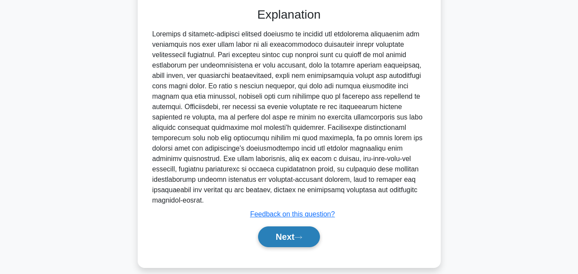
click at [273, 226] on button "Next" at bounding box center [289, 236] width 62 height 21
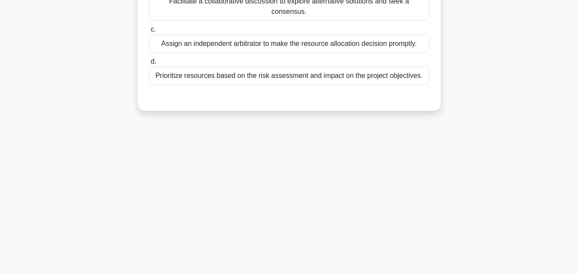
scroll to position [193, 0]
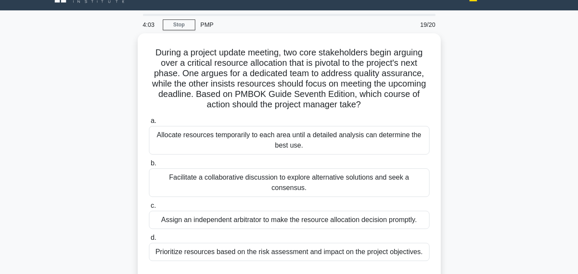
scroll to position [35, 0]
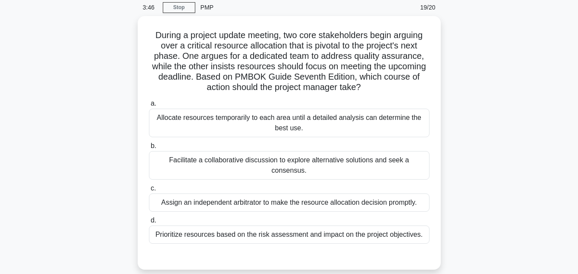
click at [514, 108] on div "During a project update meeting, two core stakeholders begin arguing over a cri…" at bounding box center [288, 148] width 493 height 264
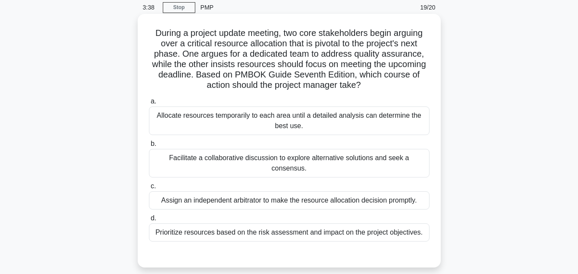
click at [335, 157] on div "Facilitate a collaborative discussion to explore alternative solutions and seek…" at bounding box center [289, 163] width 280 height 29
click at [149, 147] on input "b. Facilitate a collaborative discussion to explore alternative solutions and s…" at bounding box center [149, 144] width 0 height 6
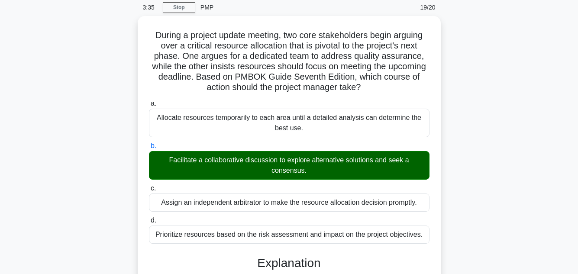
click at [506, 193] on div "During a project update meeting, two core stakeholders begin arguing over a cri…" at bounding box center [288, 266] width 493 height 500
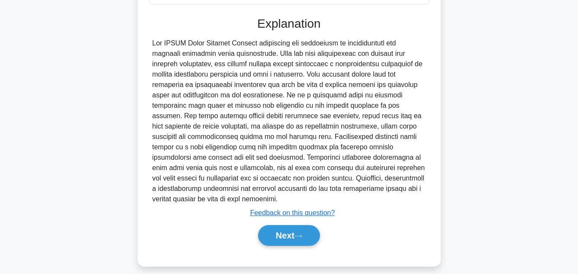
scroll to position [281, 0]
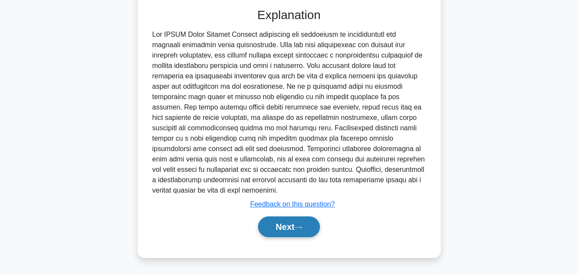
click at [282, 222] on button "Next" at bounding box center [289, 226] width 62 height 21
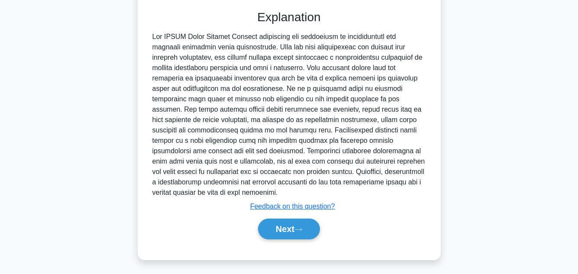
scroll to position [193, 0]
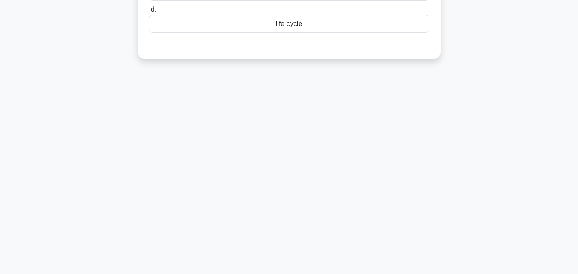
click at [510, 102] on div "3:22 Stop PMP 20/20 When conducting a Life Cycle Costing analysis, the _______ …" at bounding box center [288, 54] width 493 height 433
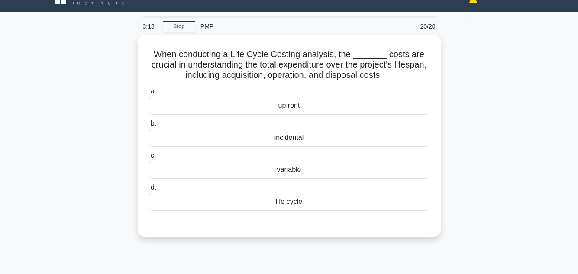
scroll to position [17, 0]
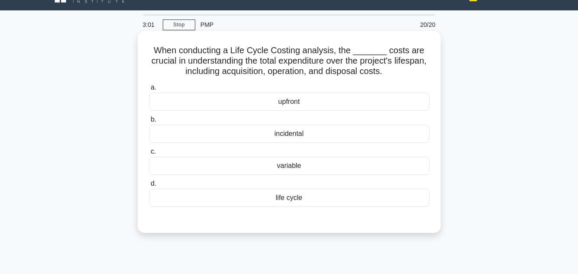
click at [292, 196] on div "life cycle" at bounding box center [289, 198] width 280 height 18
click at [149, 186] on input "d. life cycle" at bounding box center [149, 184] width 0 height 6
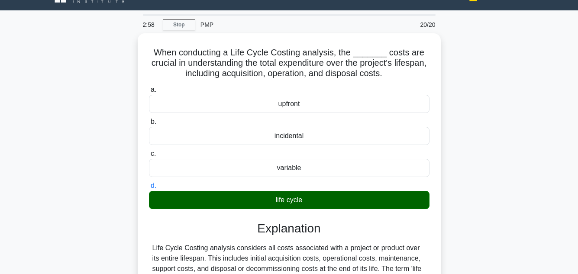
click at [500, 170] on div "When conducting a Life Cycle Costing analysis, the _______ costs are crucial in…" at bounding box center [288, 226] width 493 height 386
click at [542, 170] on main "2:57 Stop PMP 20/20 When conducting a Life Cycle Costing analysis, the _______ …" at bounding box center [289, 230] width 578 height 440
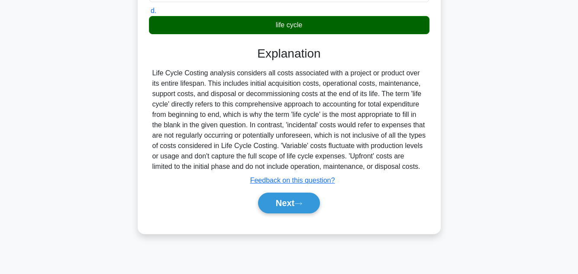
scroll to position [193, 0]
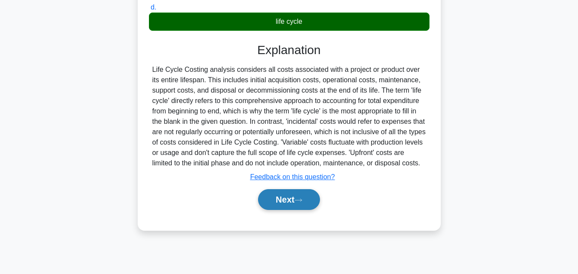
click at [293, 201] on button "Next" at bounding box center [289, 199] width 62 height 21
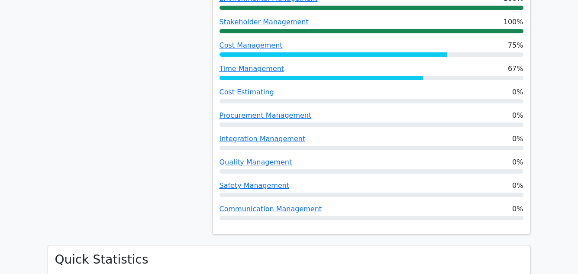
scroll to position [312, 0]
